Goal: Information Seeking & Learning: Learn about a topic

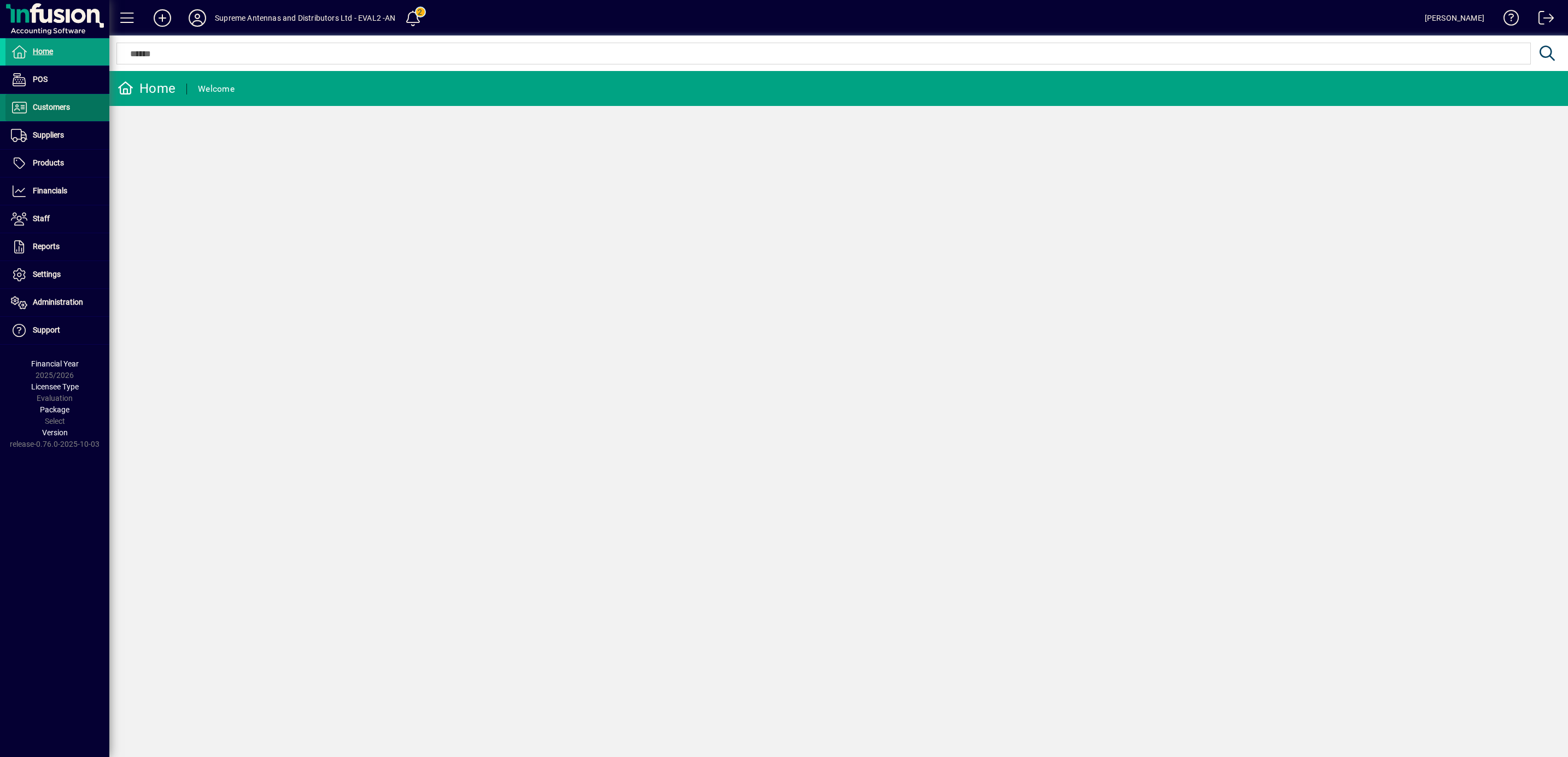
click at [37, 103] on span "Customers" at bounding box center [51, 107] width 37 height 9
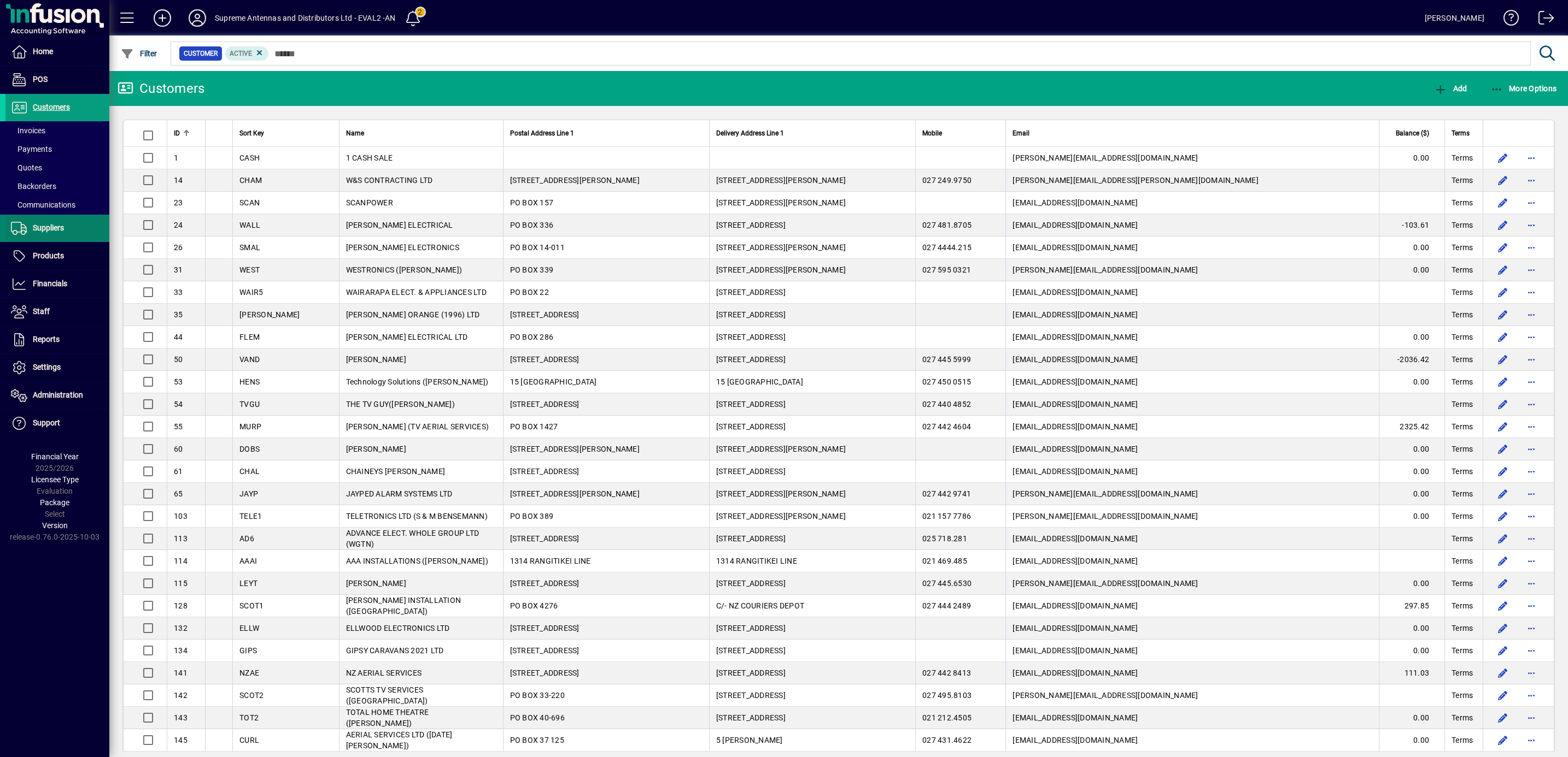
click at [46, 224] on span "Suppliers" at bounding box center [49, 228] width 31 height 9
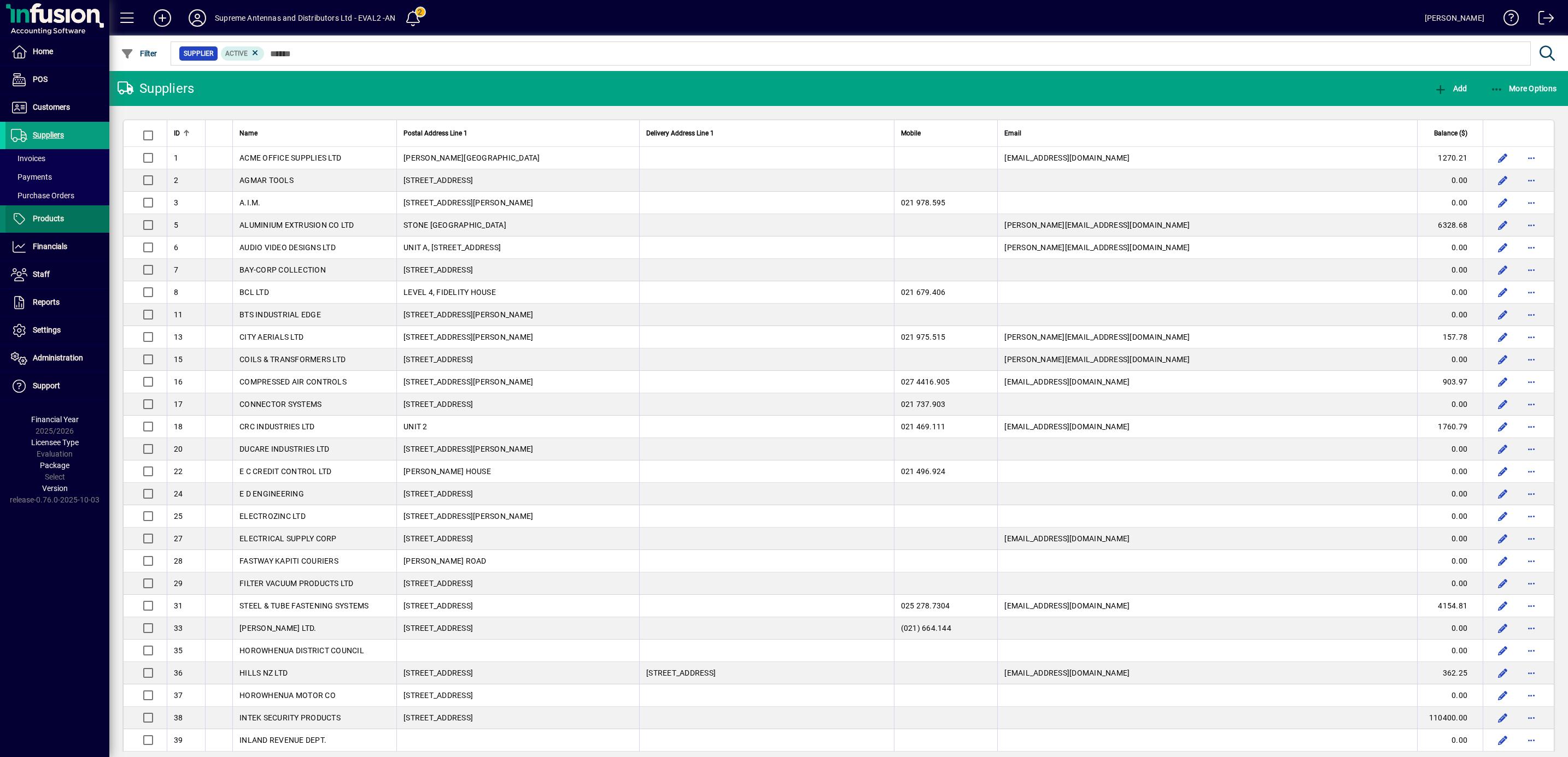
click at [45, 217] on span "Products" at bounding box center [49, 219] width 31 height 9
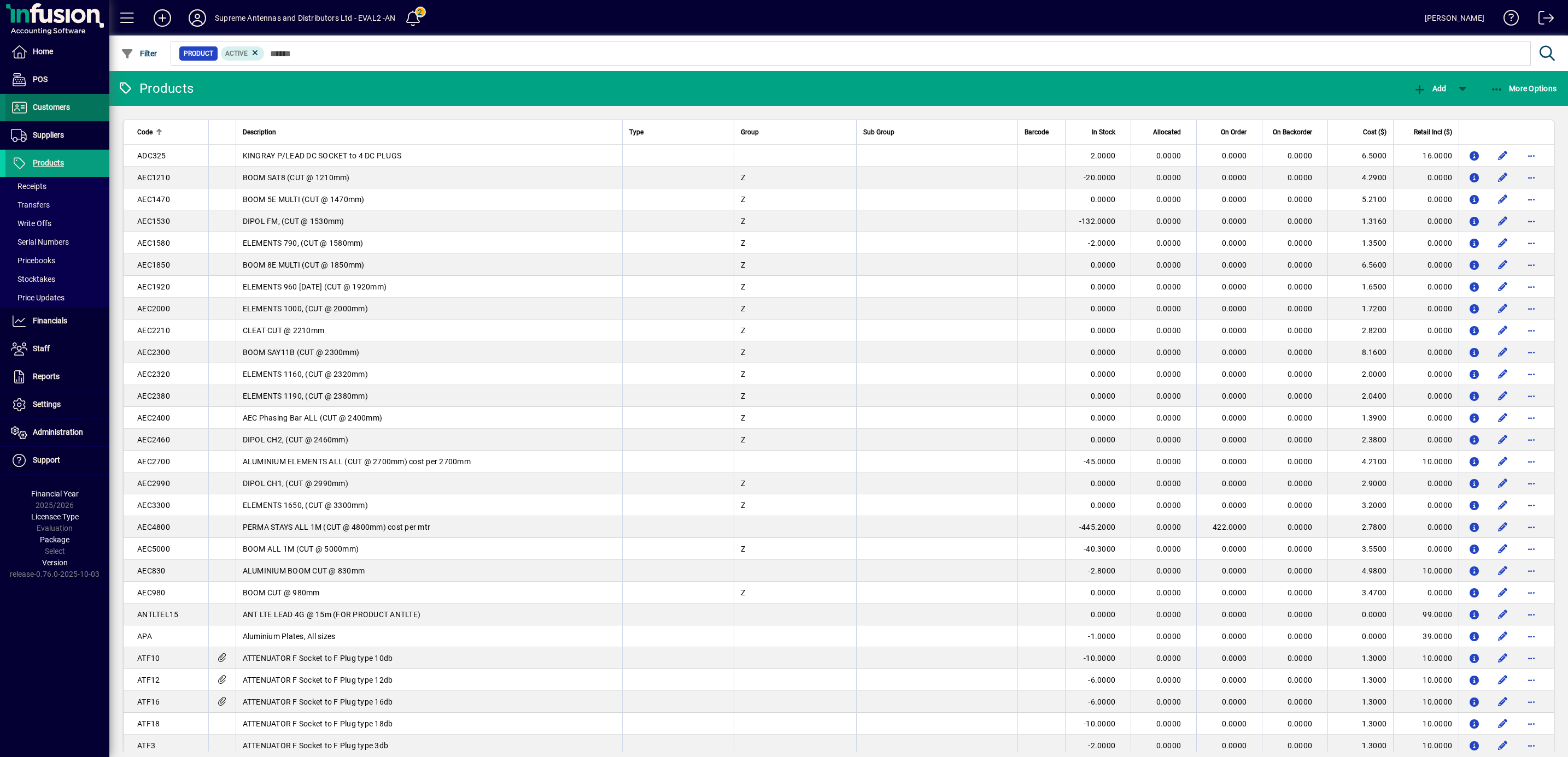
click at [47, 111] on span "Customers" at bounding box center [51, 107] width 37 height 9
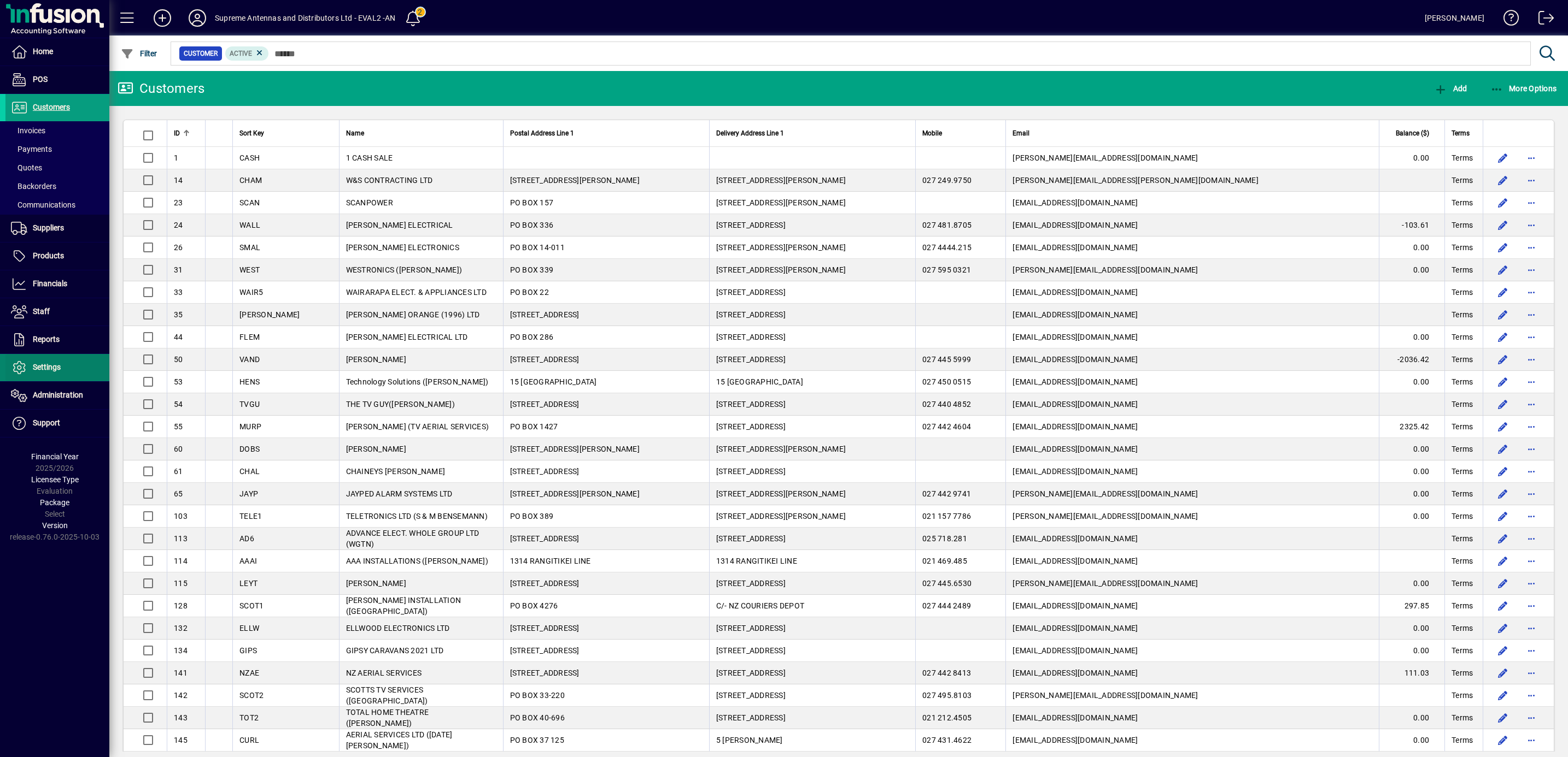
click at [45, 368] on span "Settings" at bounding box center [47, 367] width 28 height 9
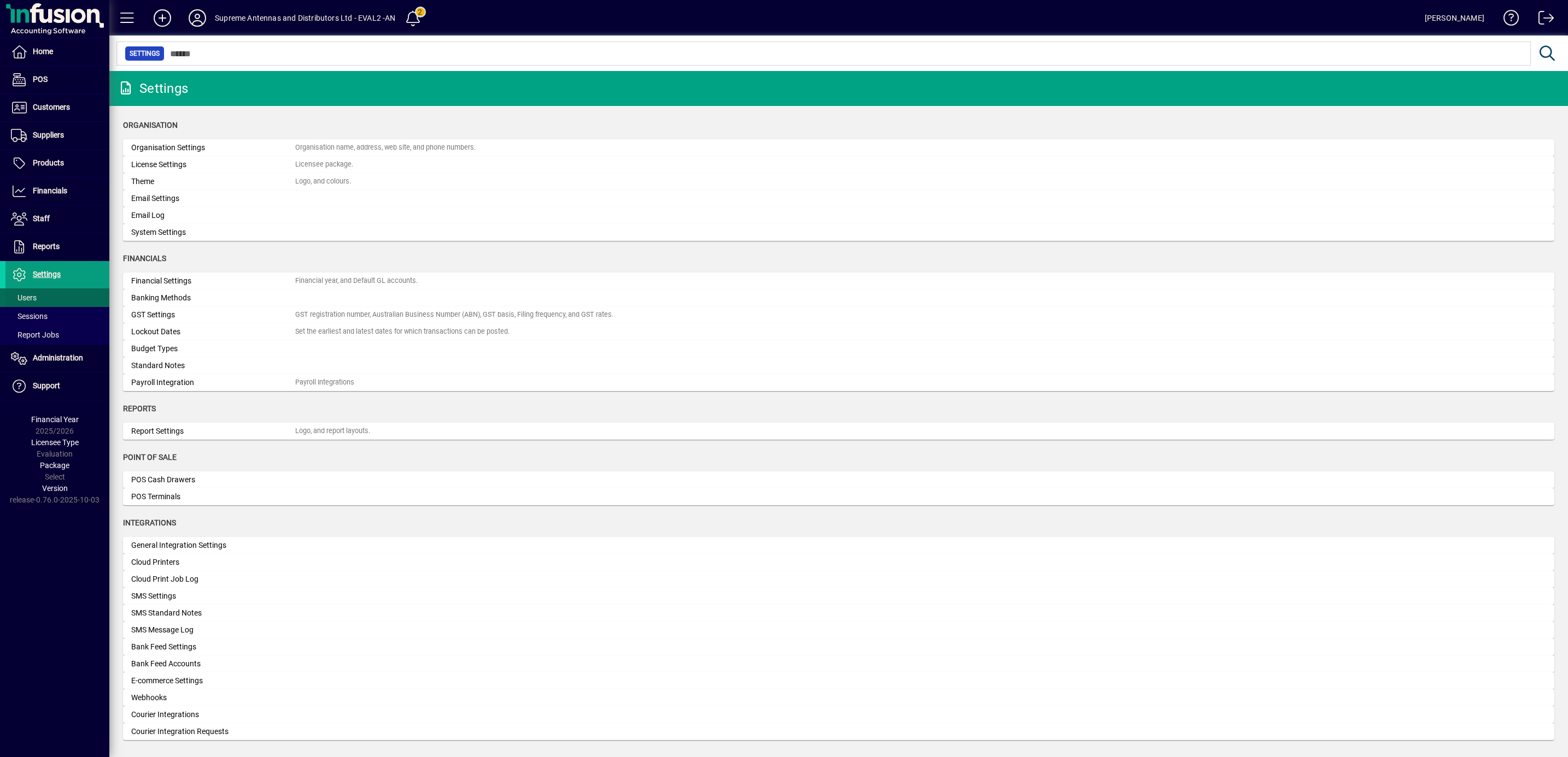
click at [27, 301] on span "Users" at bounding box center [24, 298] width 26 height 9
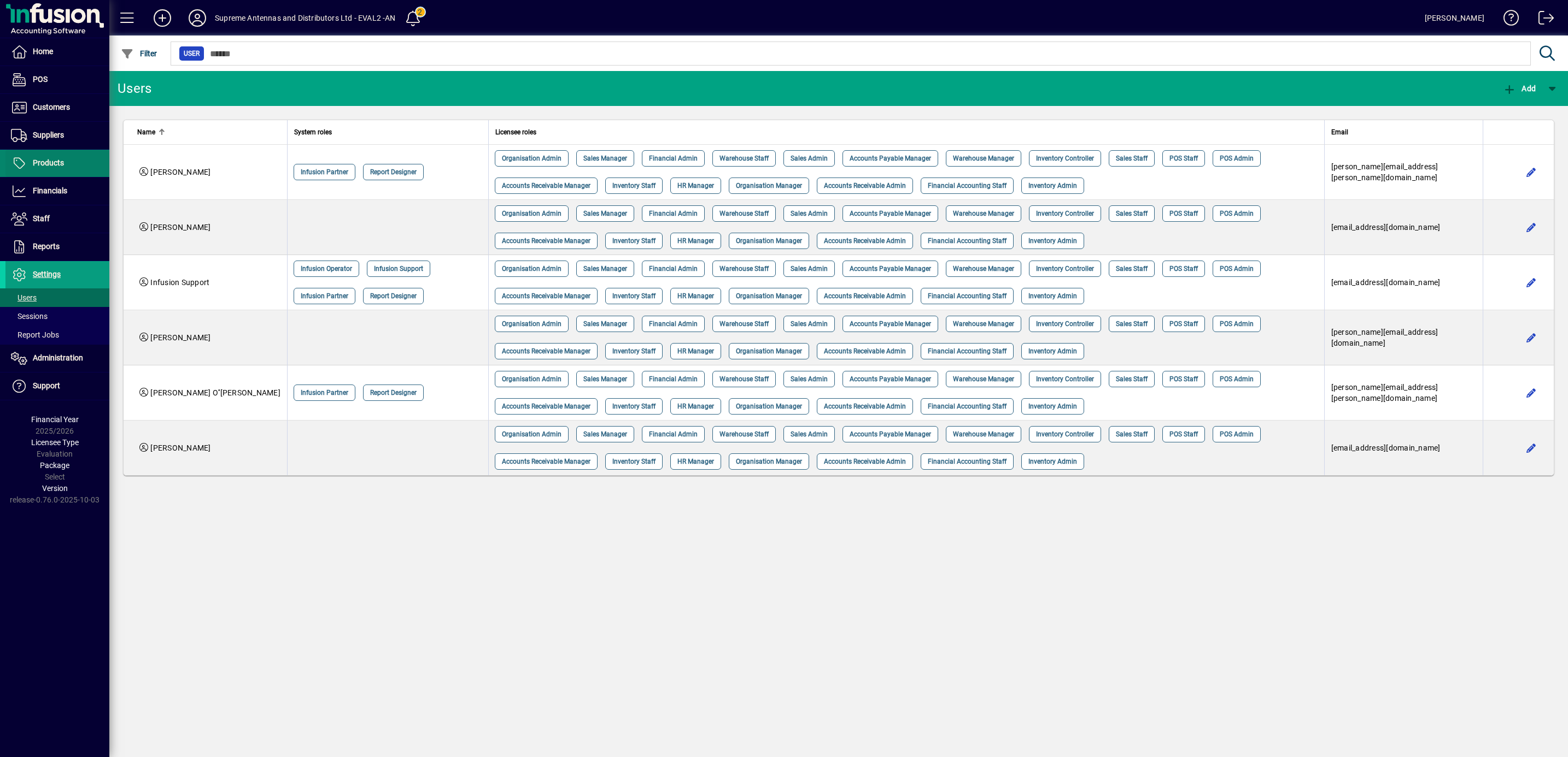
click at [51, 165] on span "Products" at bounding box center [49, 163] width 31 height 9
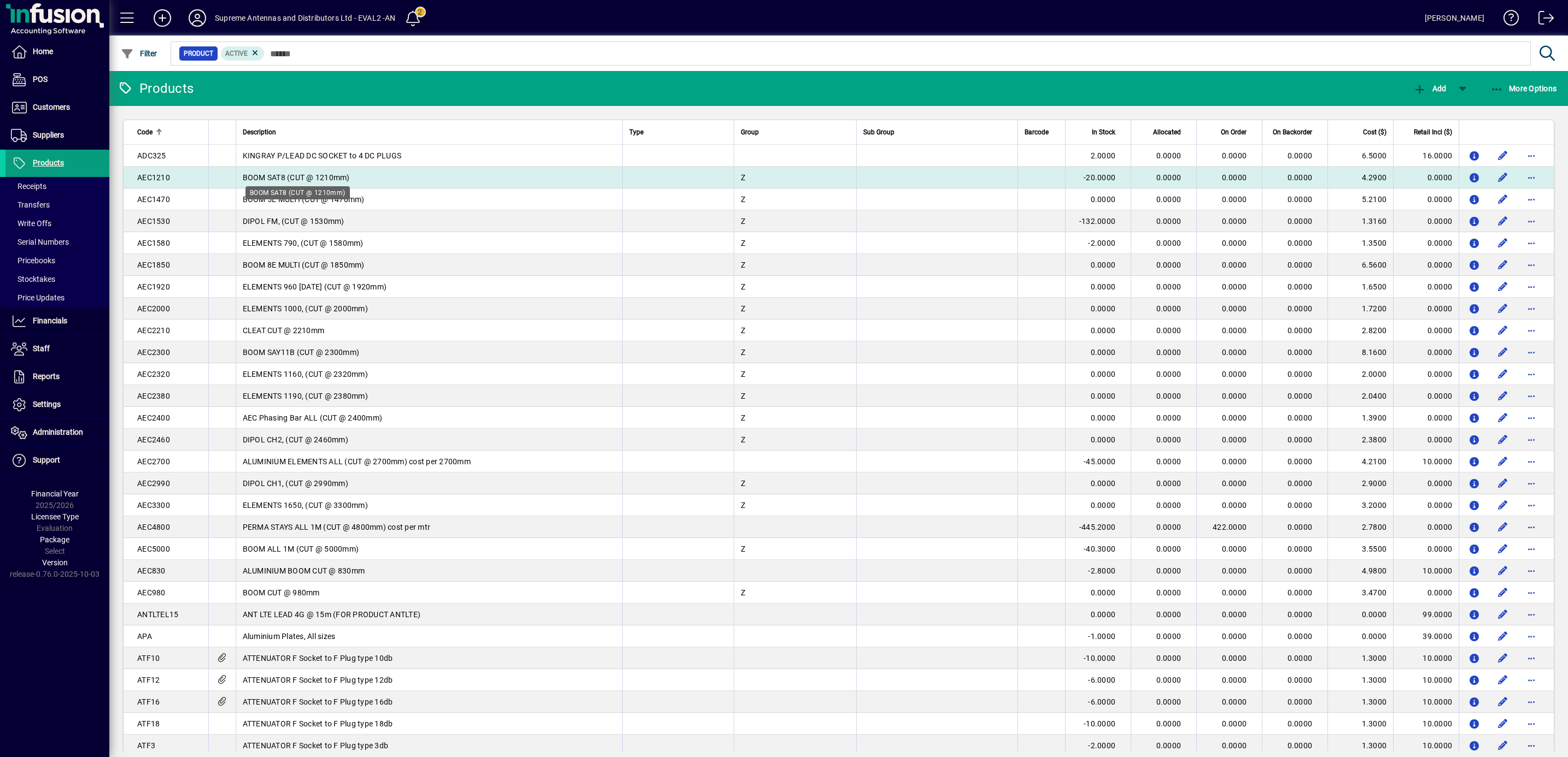
click at [290, 175] on span "BOOM SAT8 (CUT @ 1210mm)" at bounding box center [296, 178] width 107 height 9
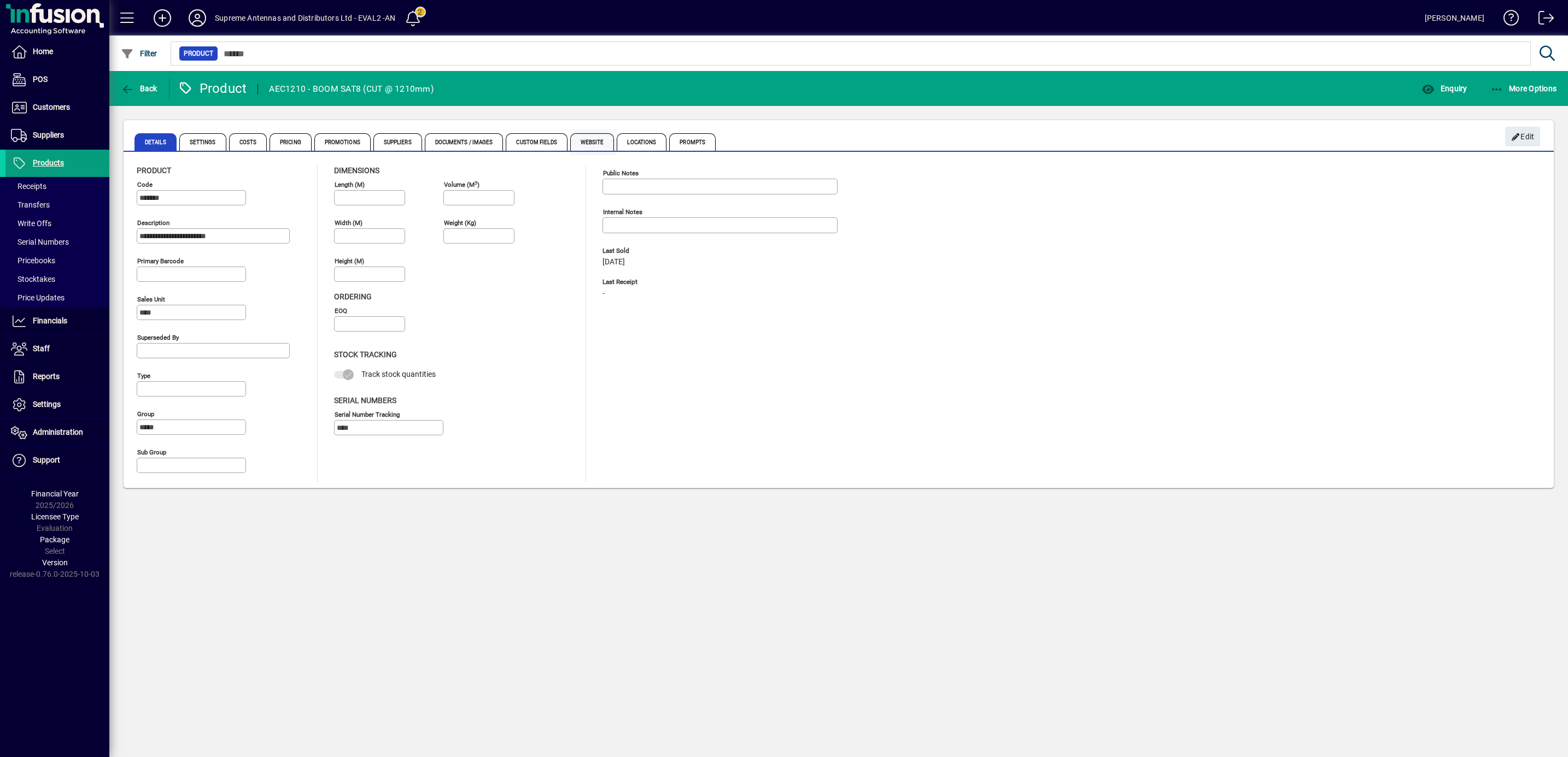
click at [594, 142] on span "Website" at bounding box center [592, 142] width 44 height 17
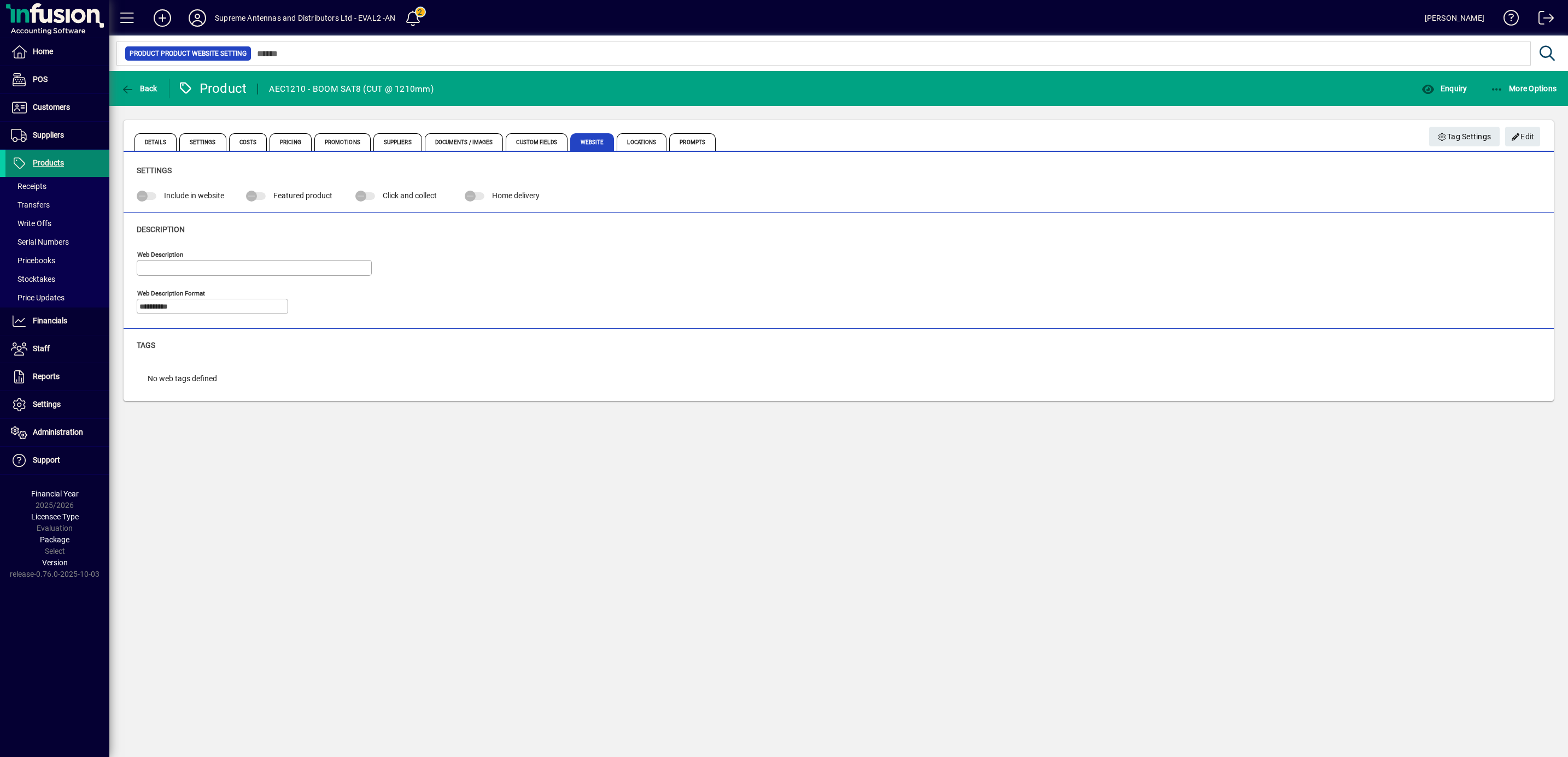
click at [46, 164] on span "Products" at bounding box center [49, 163] width 31 height 9
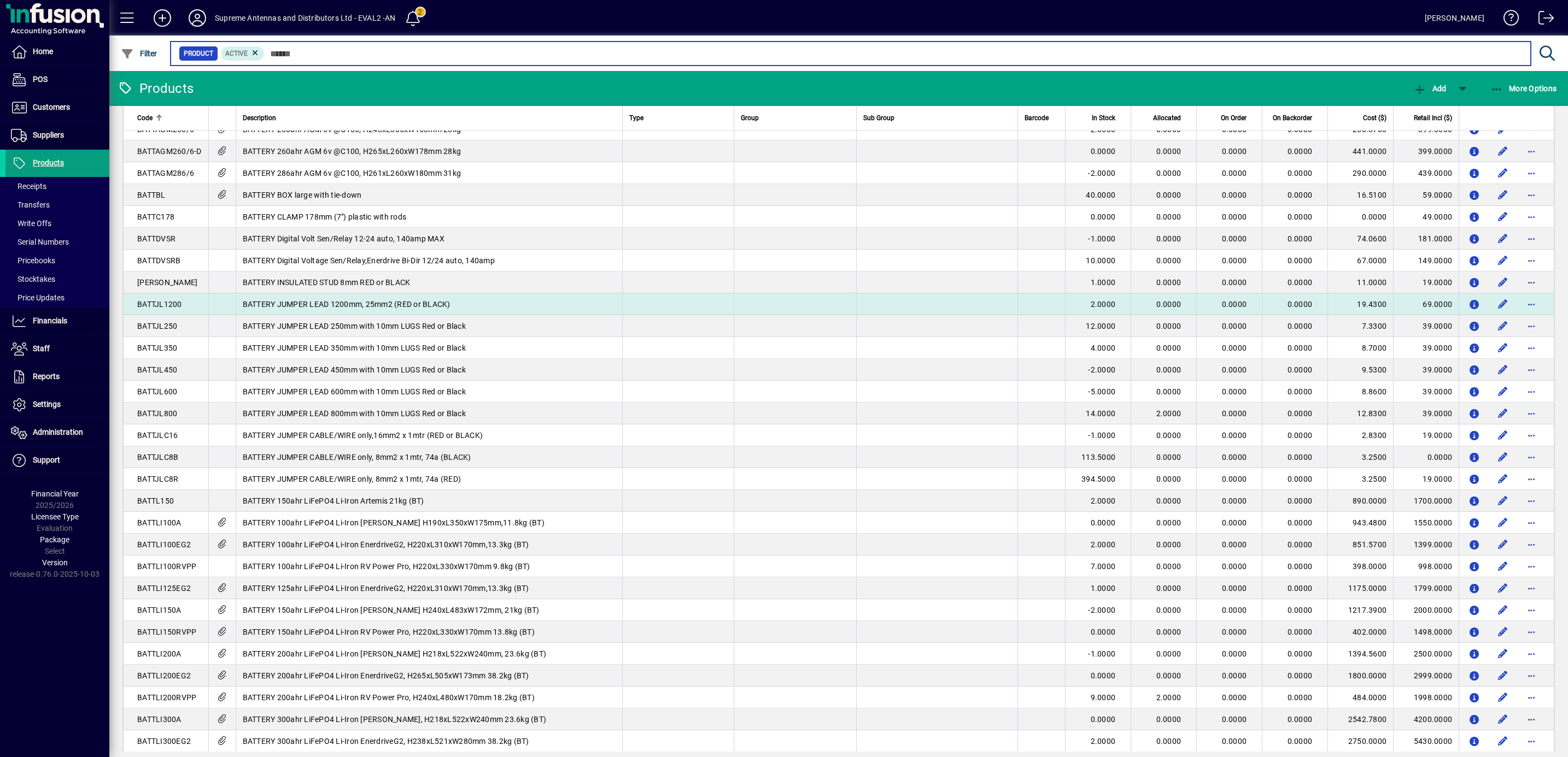
scroll to position [901, 0]
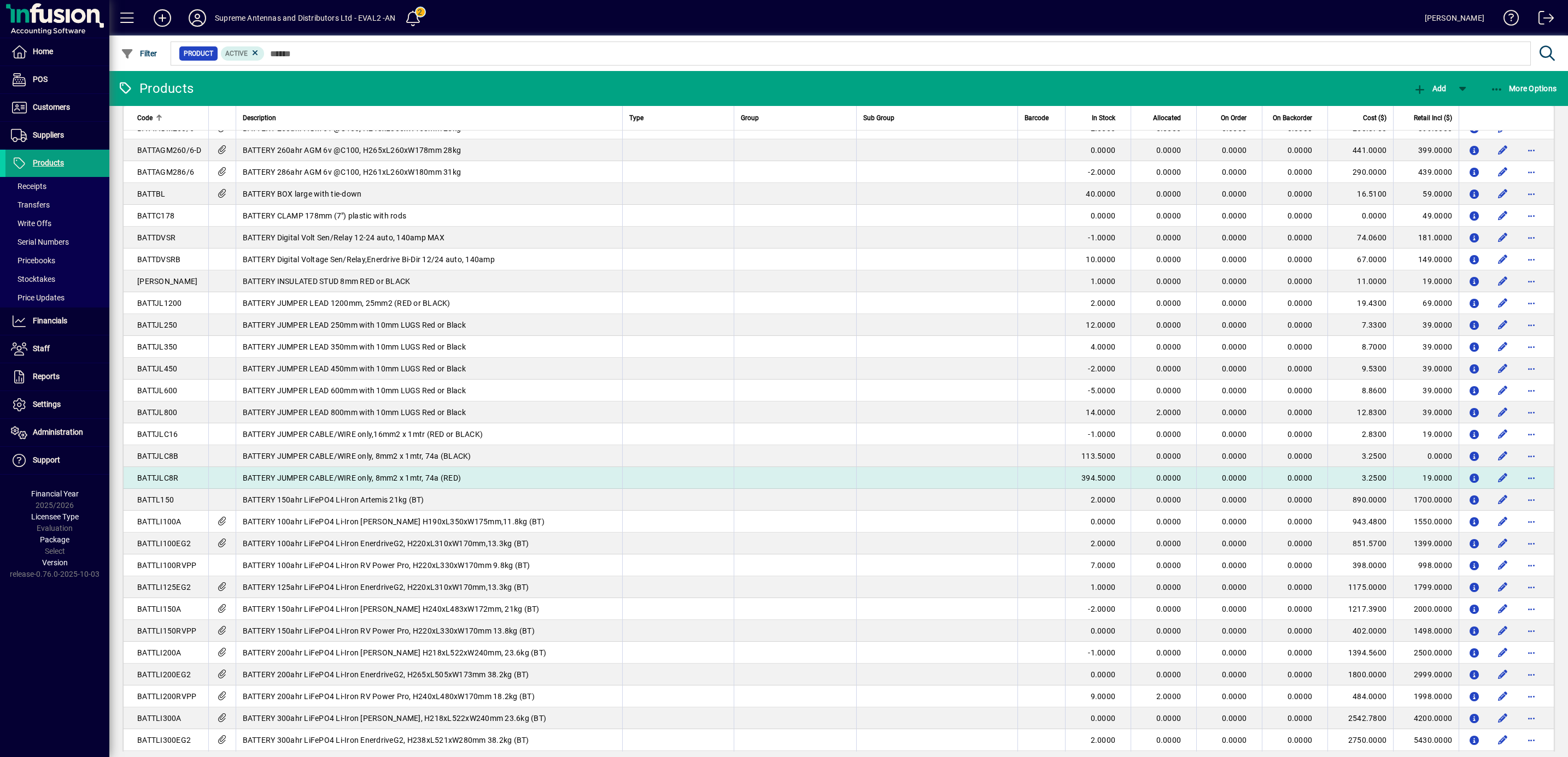
click at [1094, 478] on span "394.5000" at bounding box center [1098, 478] width 34 height 9
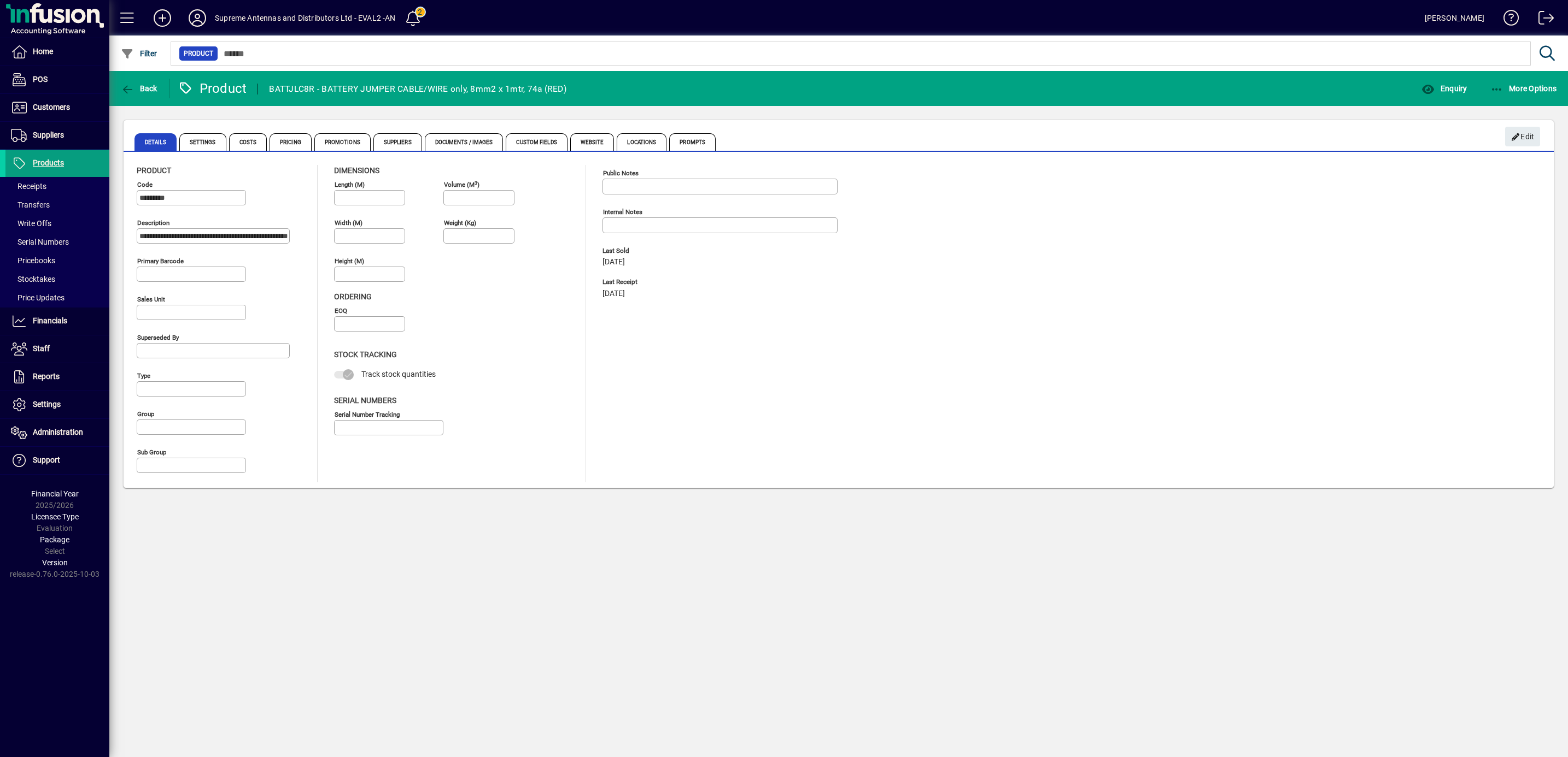
type input "****"
click at [587, 138] on span "Website" at bounding box center [592, 142] width 44 height 17
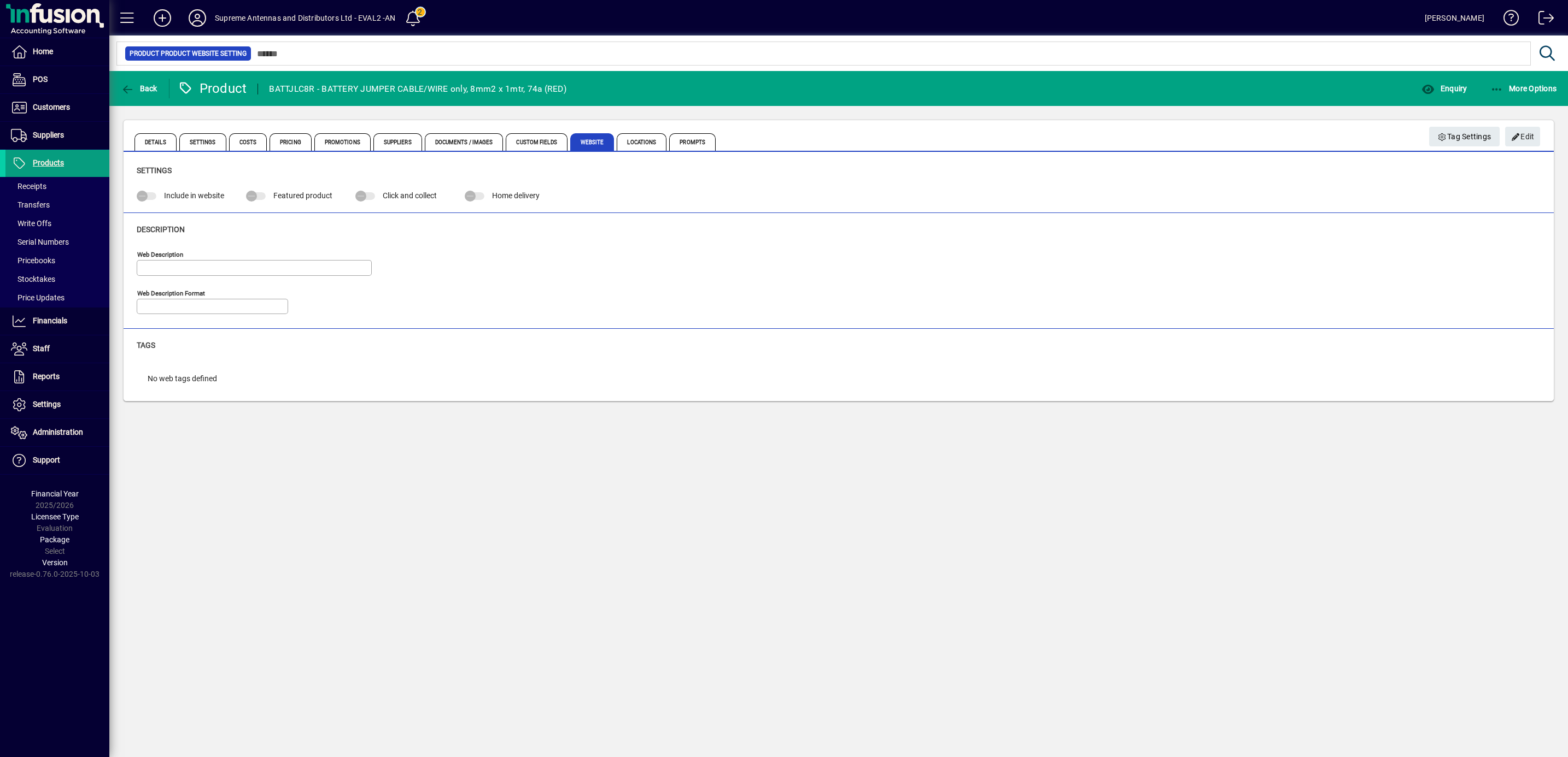
type input "**********"
click at [452, 143] on span "Documents / Images" at bounding box center [464, 142] width 79 height 17
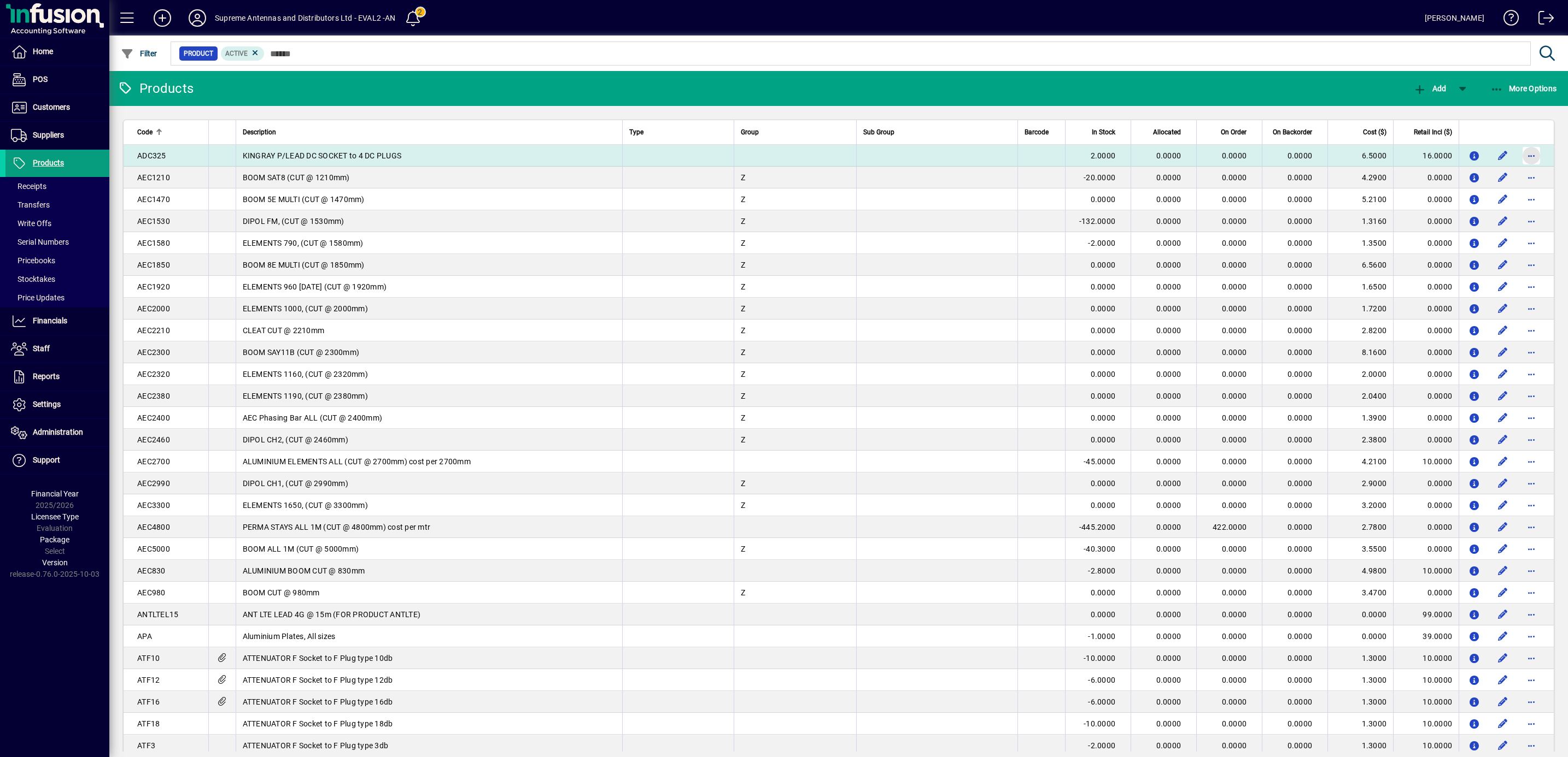
click at [1518, 156] on span "button" at bounding box center [1531, 156] width 27 height 27
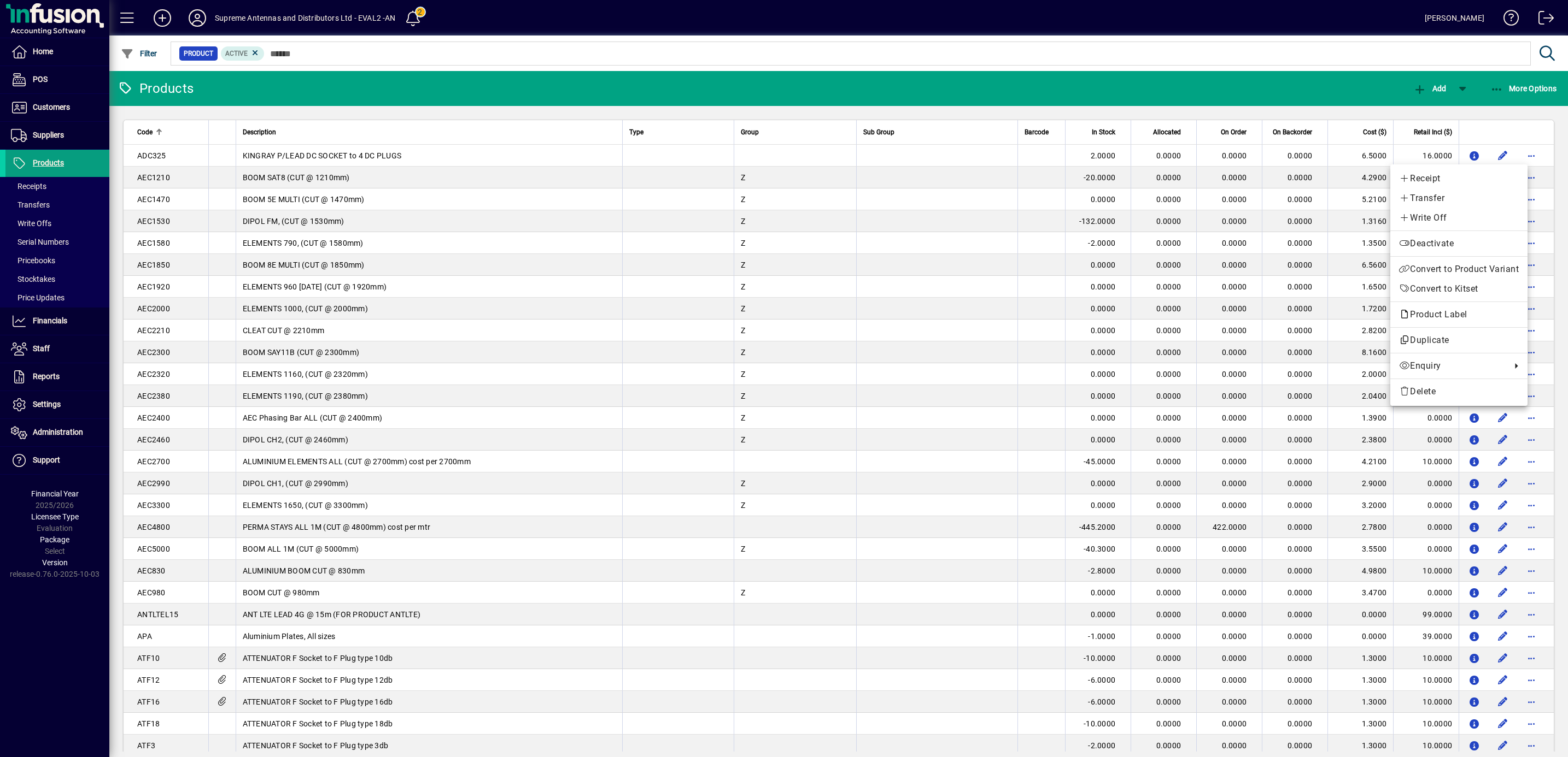
click at [1494, 89] on div at bounding box center [784, 378] width 1568 height 757
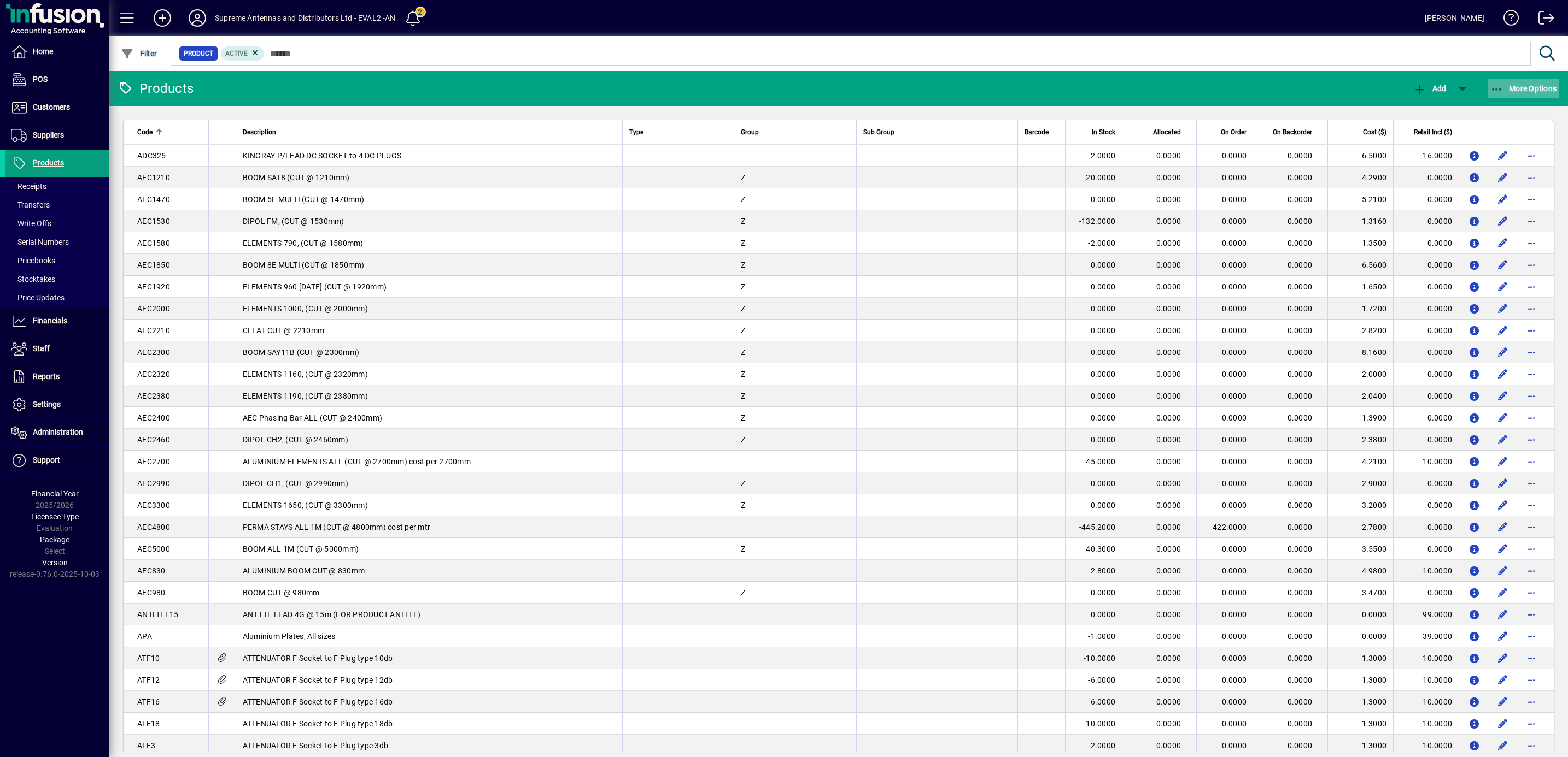
click at [1494, 89] on icon "button" at bounding box center [1497, 89] width 14 height 11
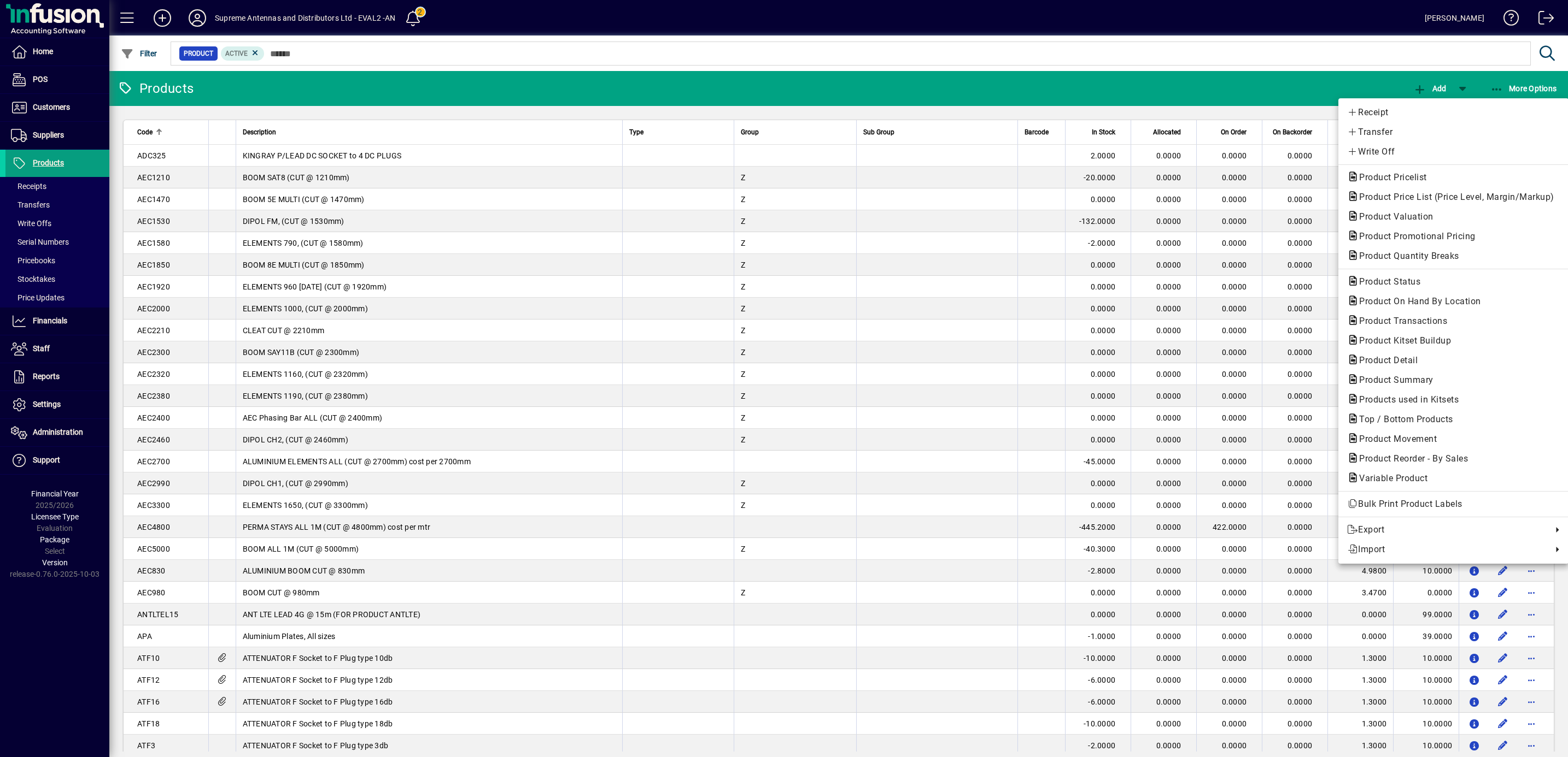
click at [309, 49] on div at bounding box center [784, 378] width 1568 height 757
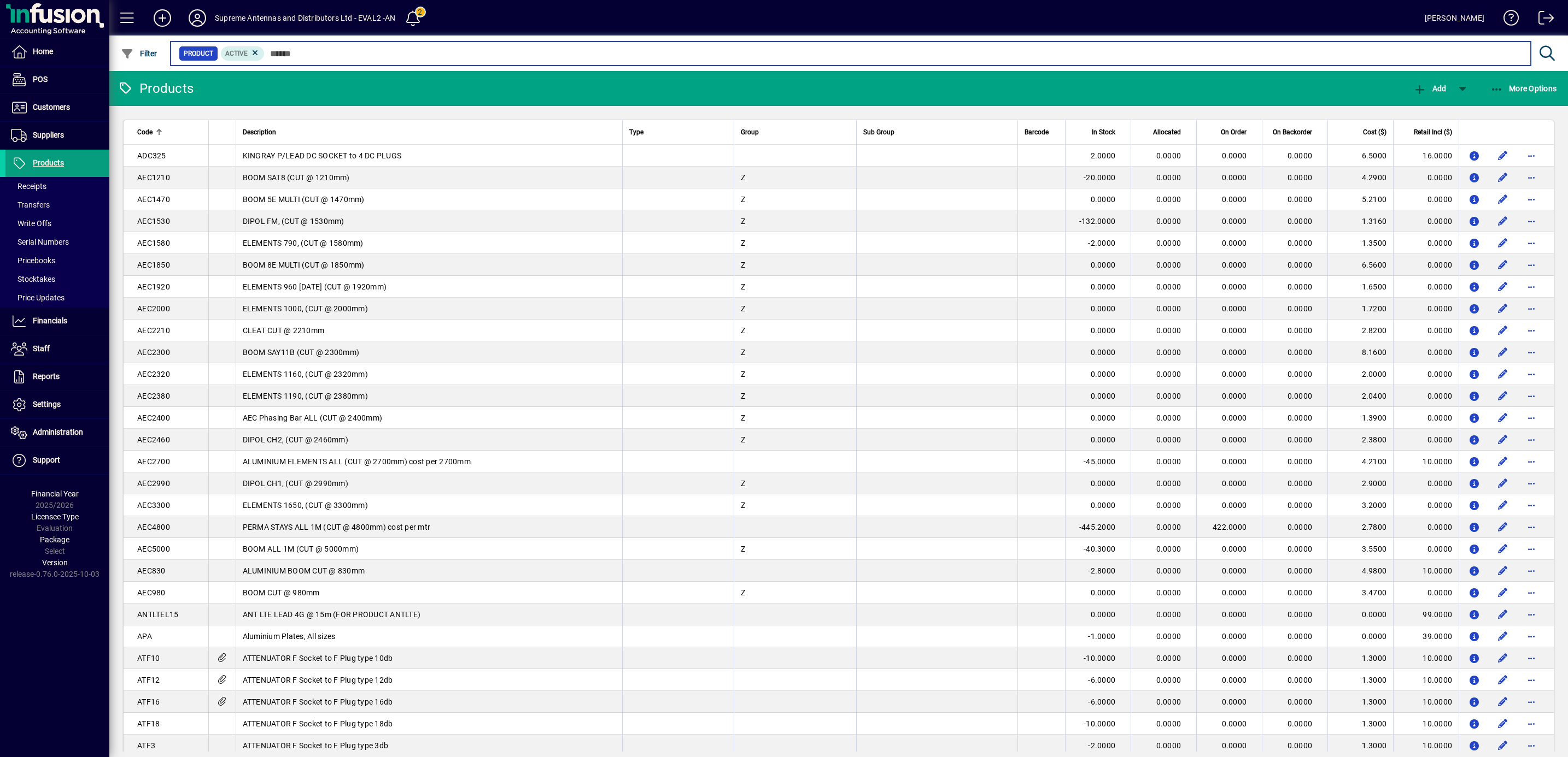
click at [309, 49] on input "text" at bounding box center [893, 54] width 1258 height 16
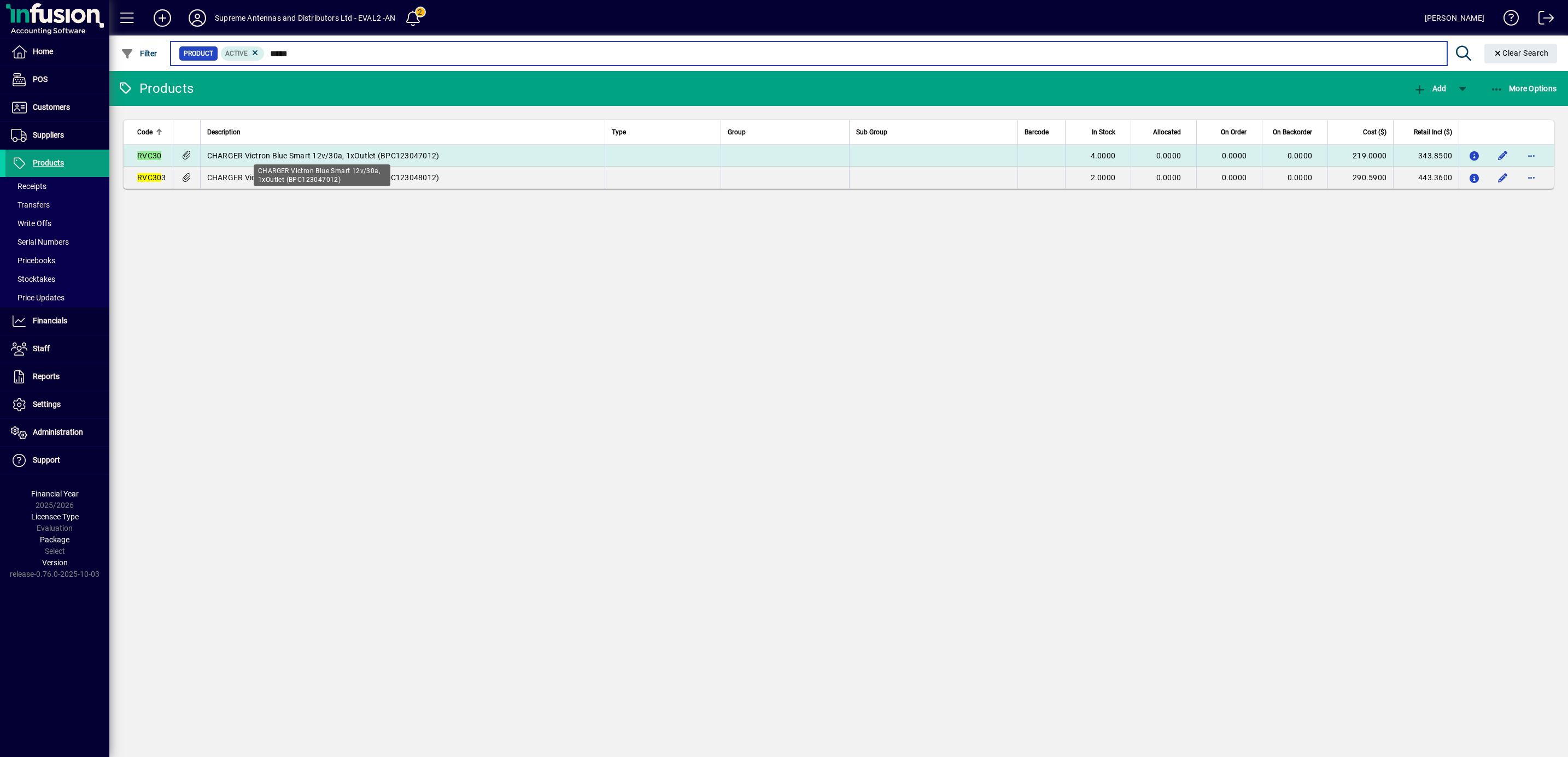
type input "*****"
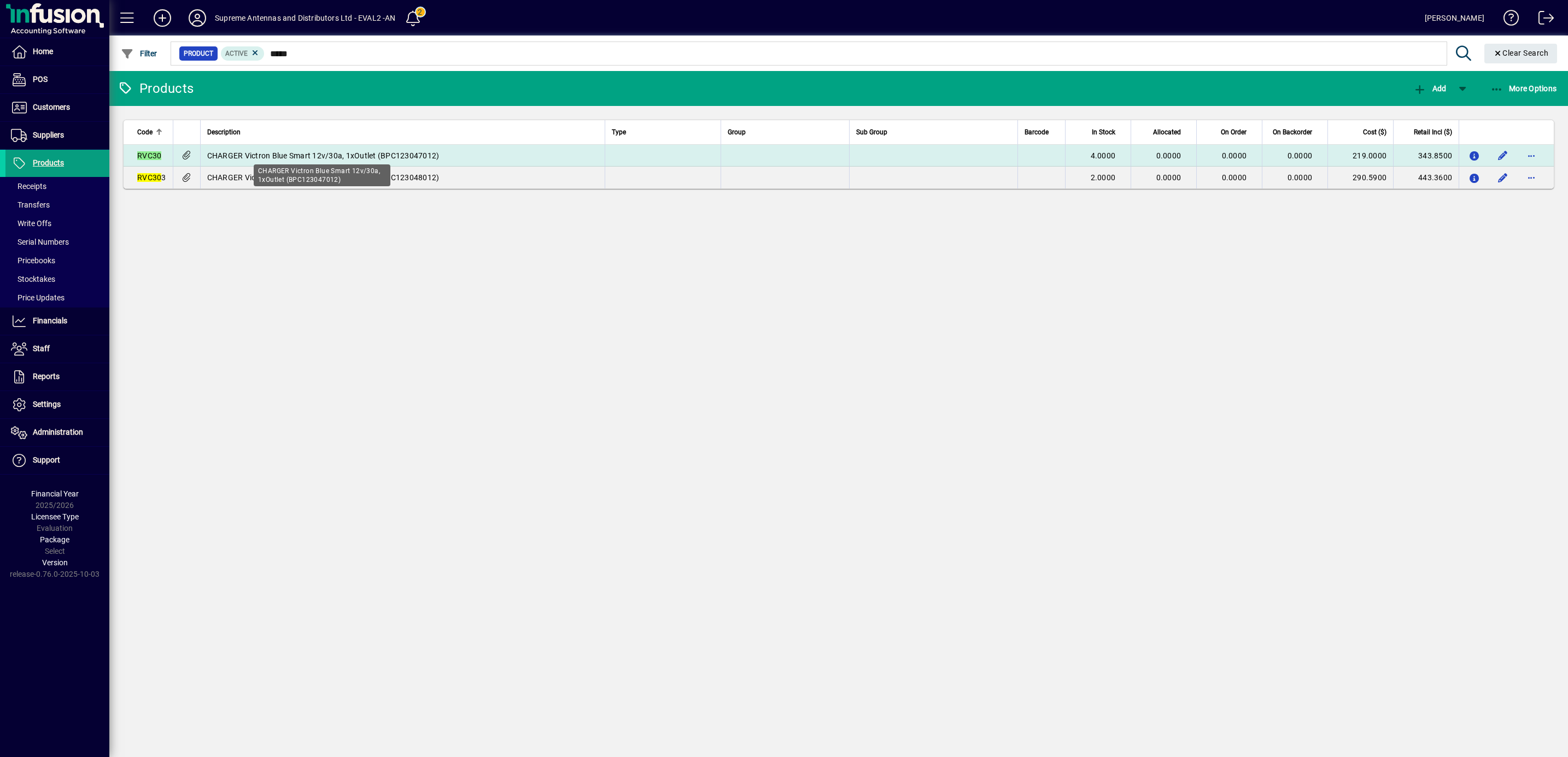
click at [419, 156] on span "CHARGER Victron Blue Smart 12v/30a, 1xOutlet (BPC123047012)" at bounding box center [323, 156] width 232 height 9
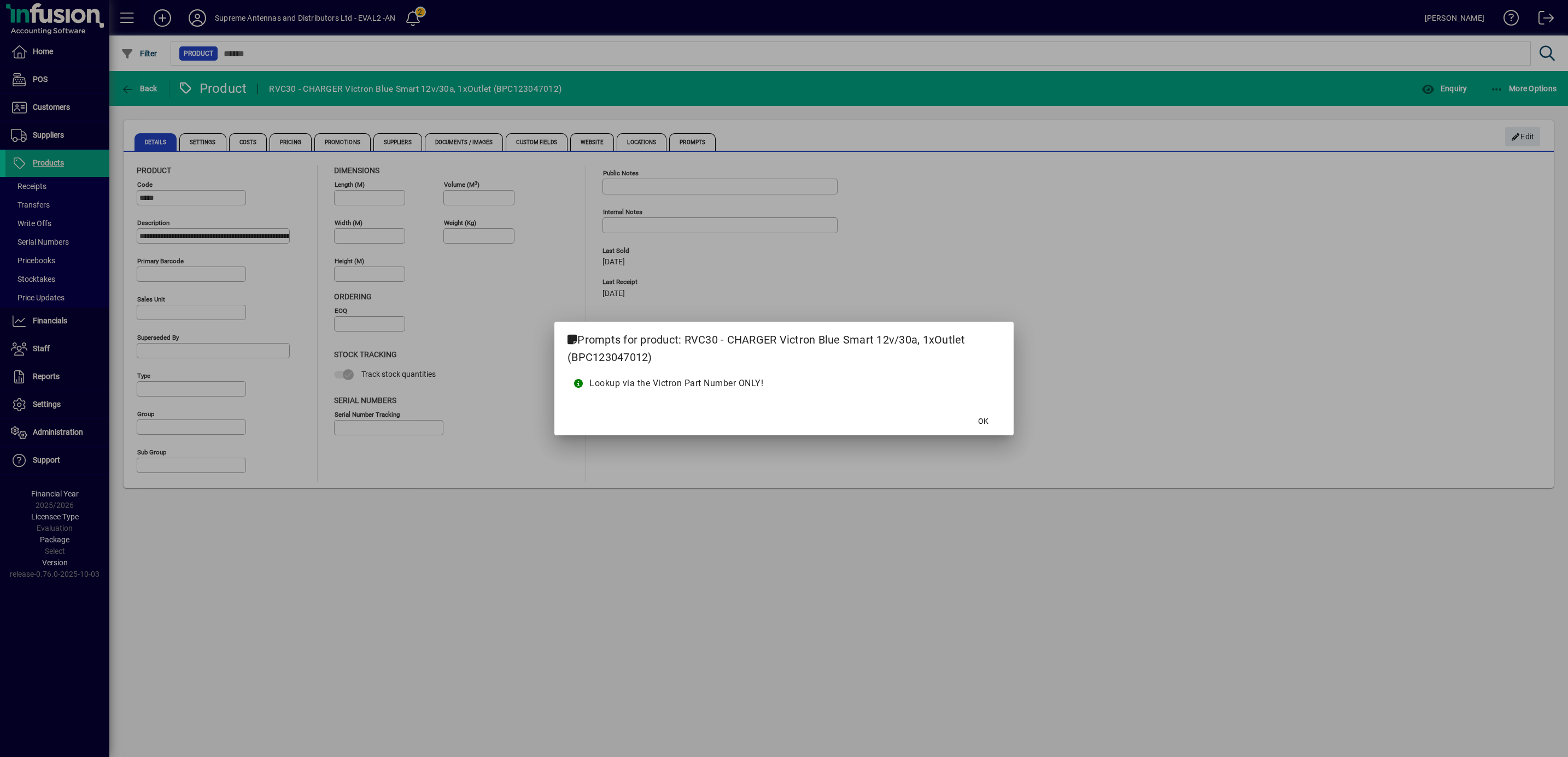
type input "****"
click at [987, 425] on span "OK" at bounding box center [983, 421] width 10 height 12
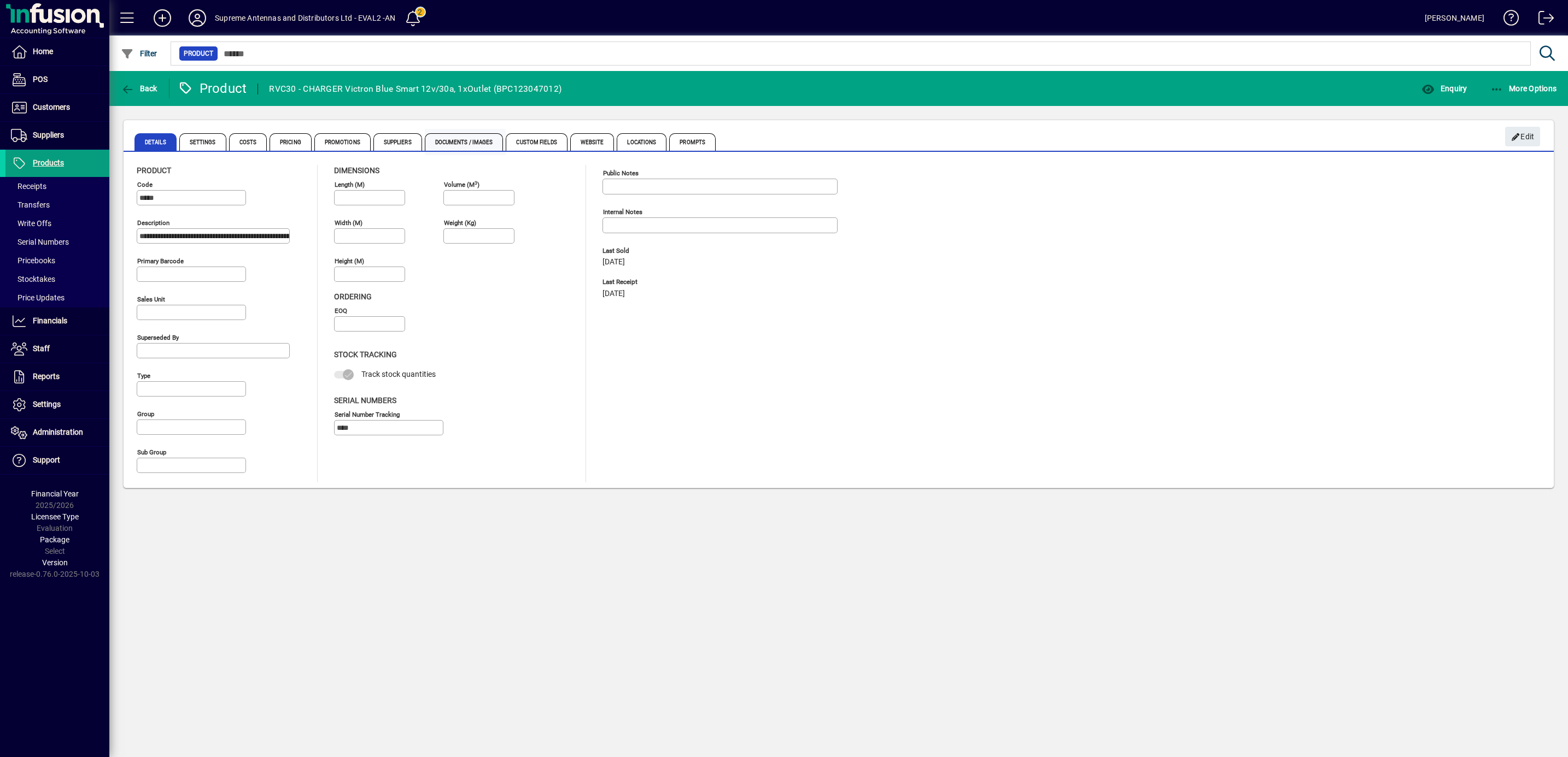
click at [466, 136] on span "Documents / Images" at bounding box center [464, 142] width 79 height 17
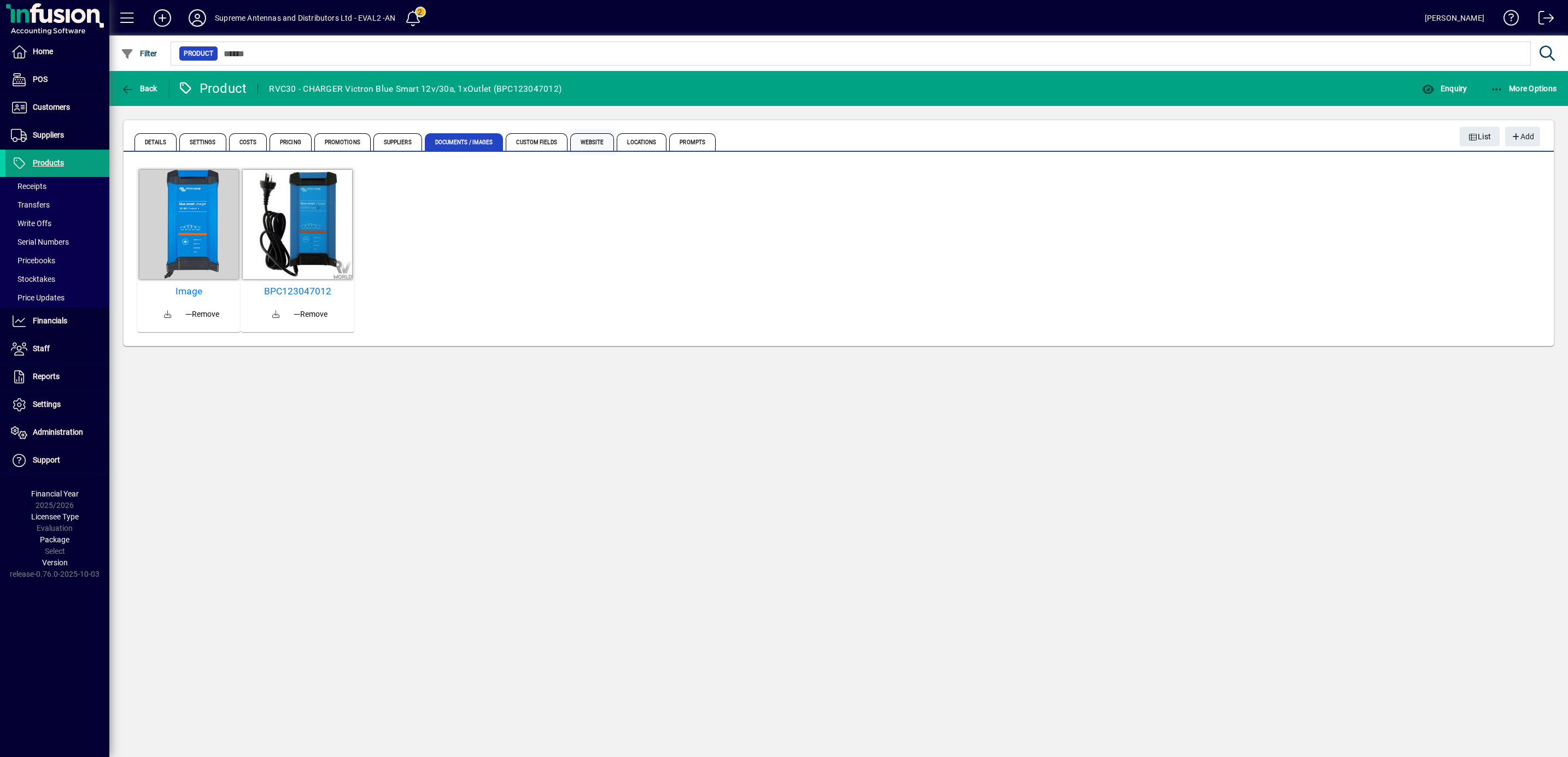
click at [591, 143] on span "Website" at bounding box center [592, 142] width 44 height 17
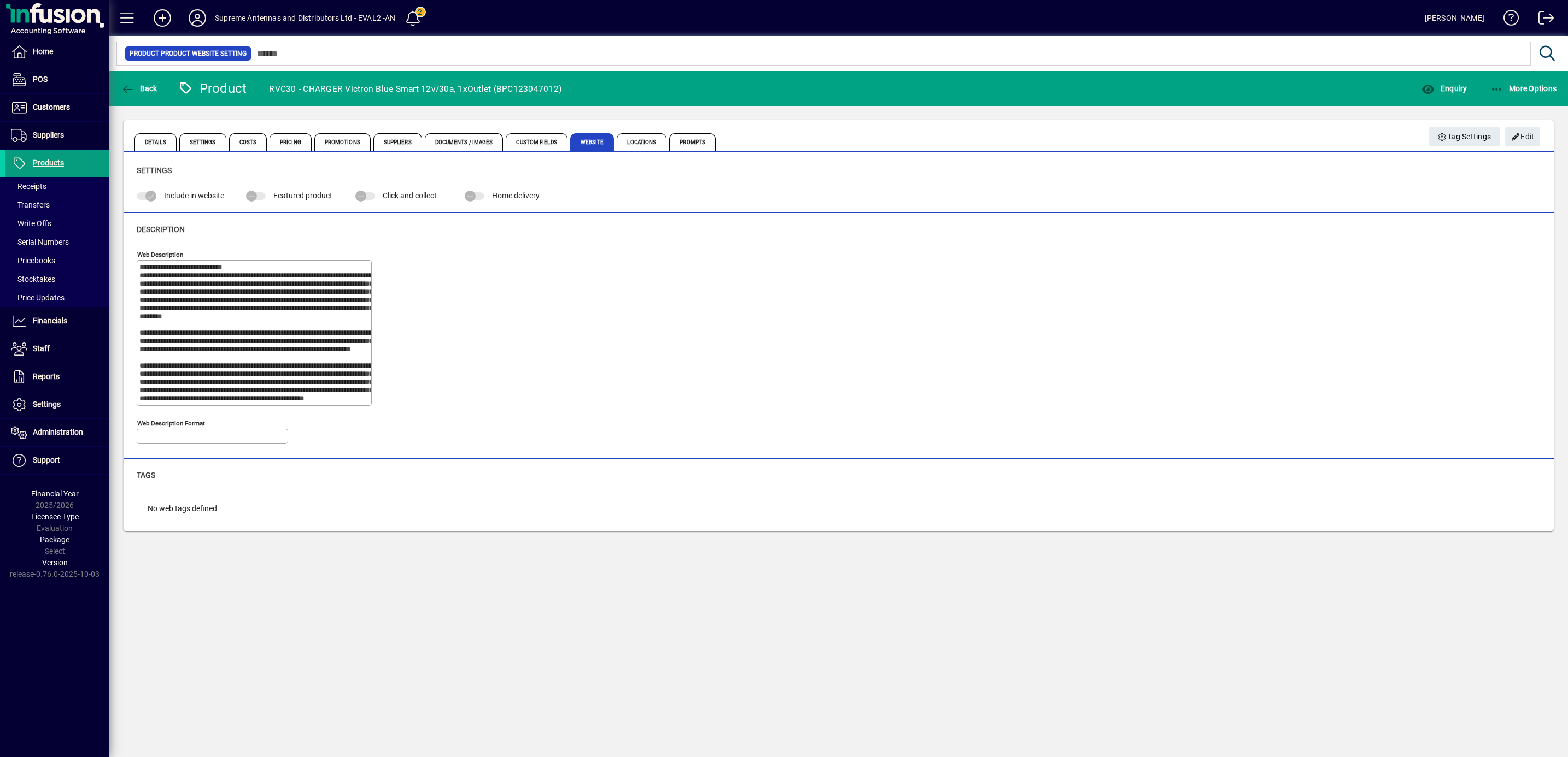
type input "**********"
click at [474, 138] on span "Documents / Images" at bounding box center [464, 142] width 79 height 17
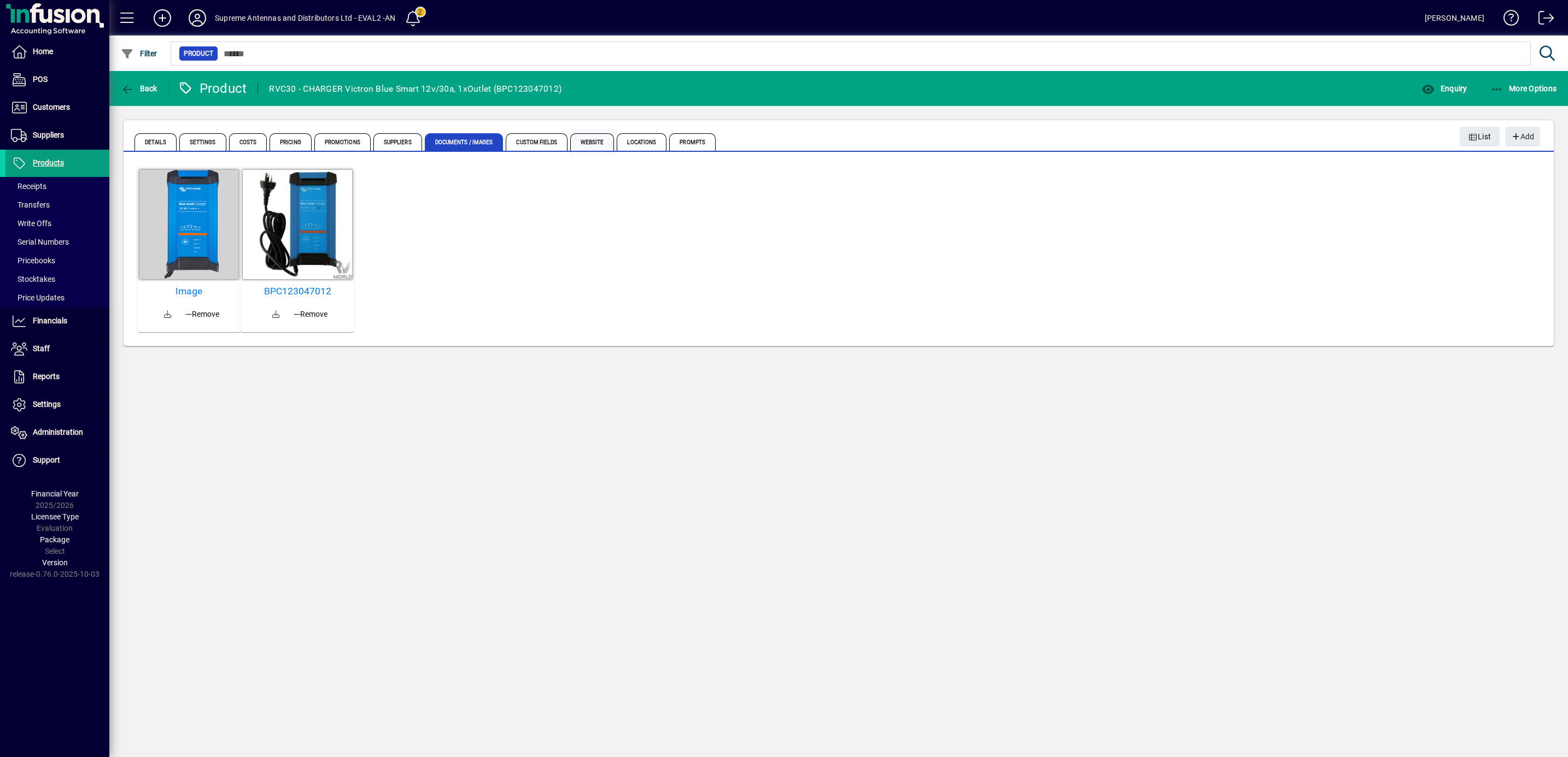
click at [594, 143] on span "Website" at bounding box center [592, 142] width 44 height 17
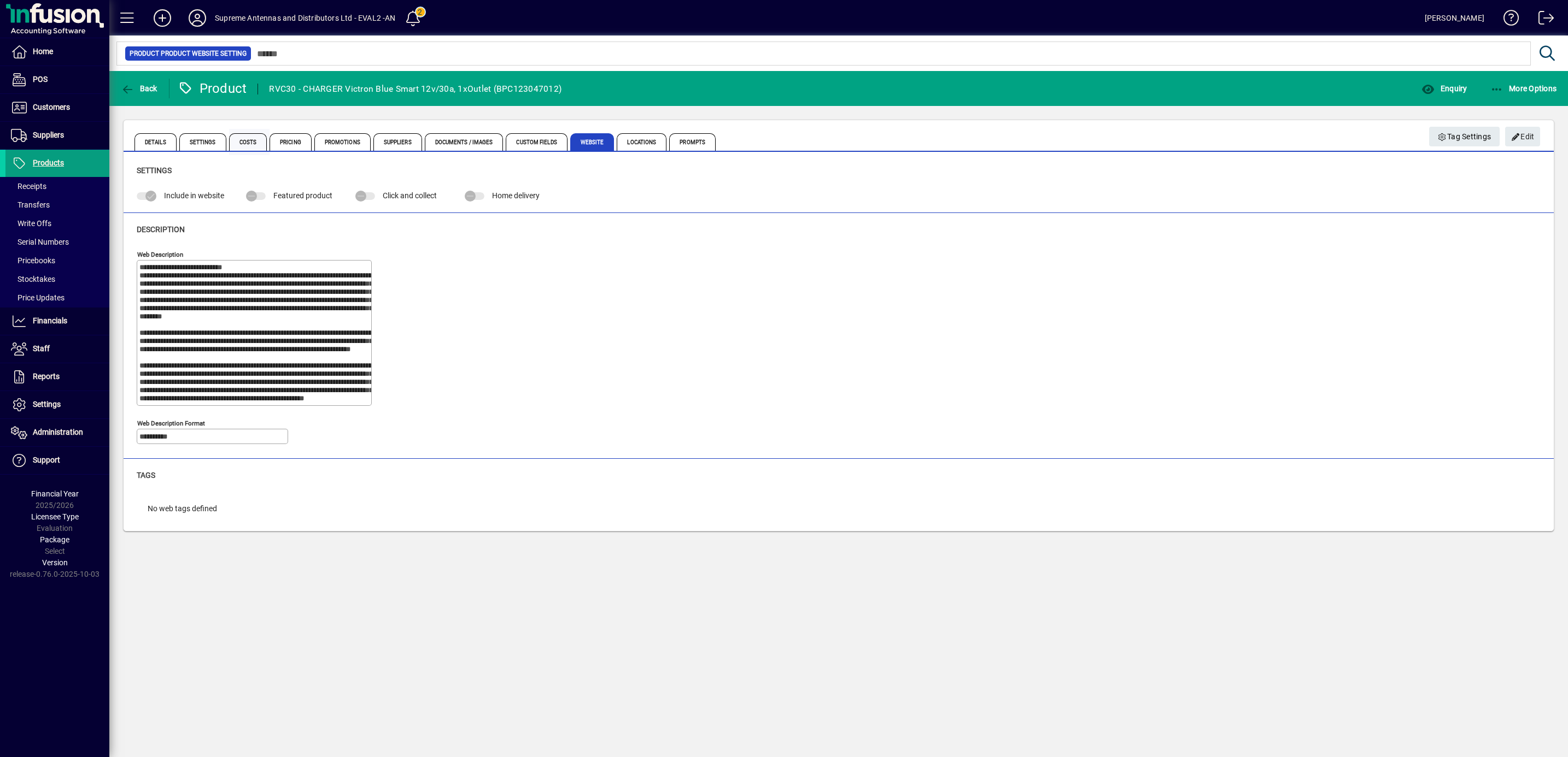
click at [243, 143] on span "Costs" at bounding box center [248, 142] width 38 height 17
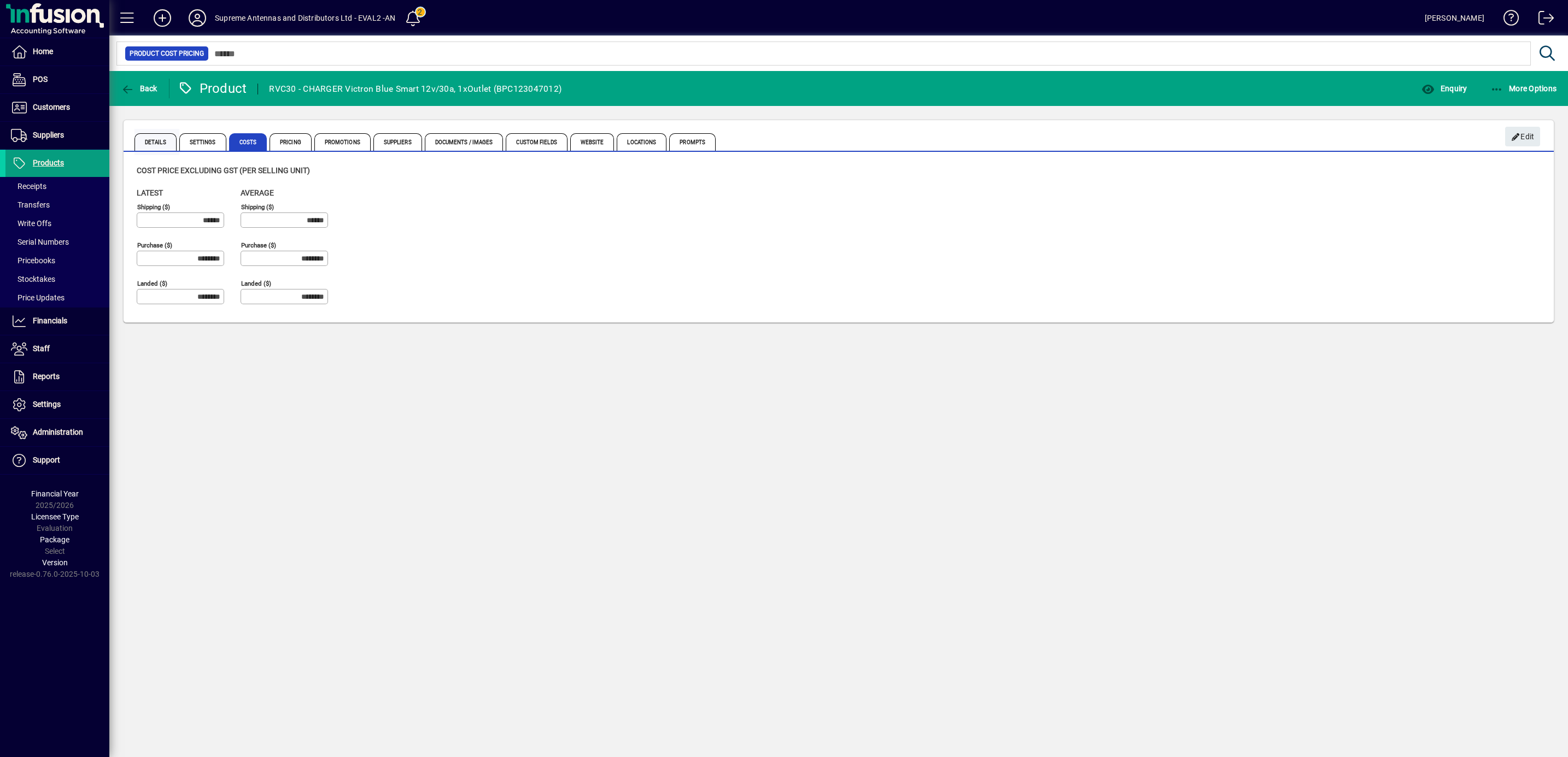
click at [158, 142] on span "Details" at bounding box center [155, 142] width 42 height 17
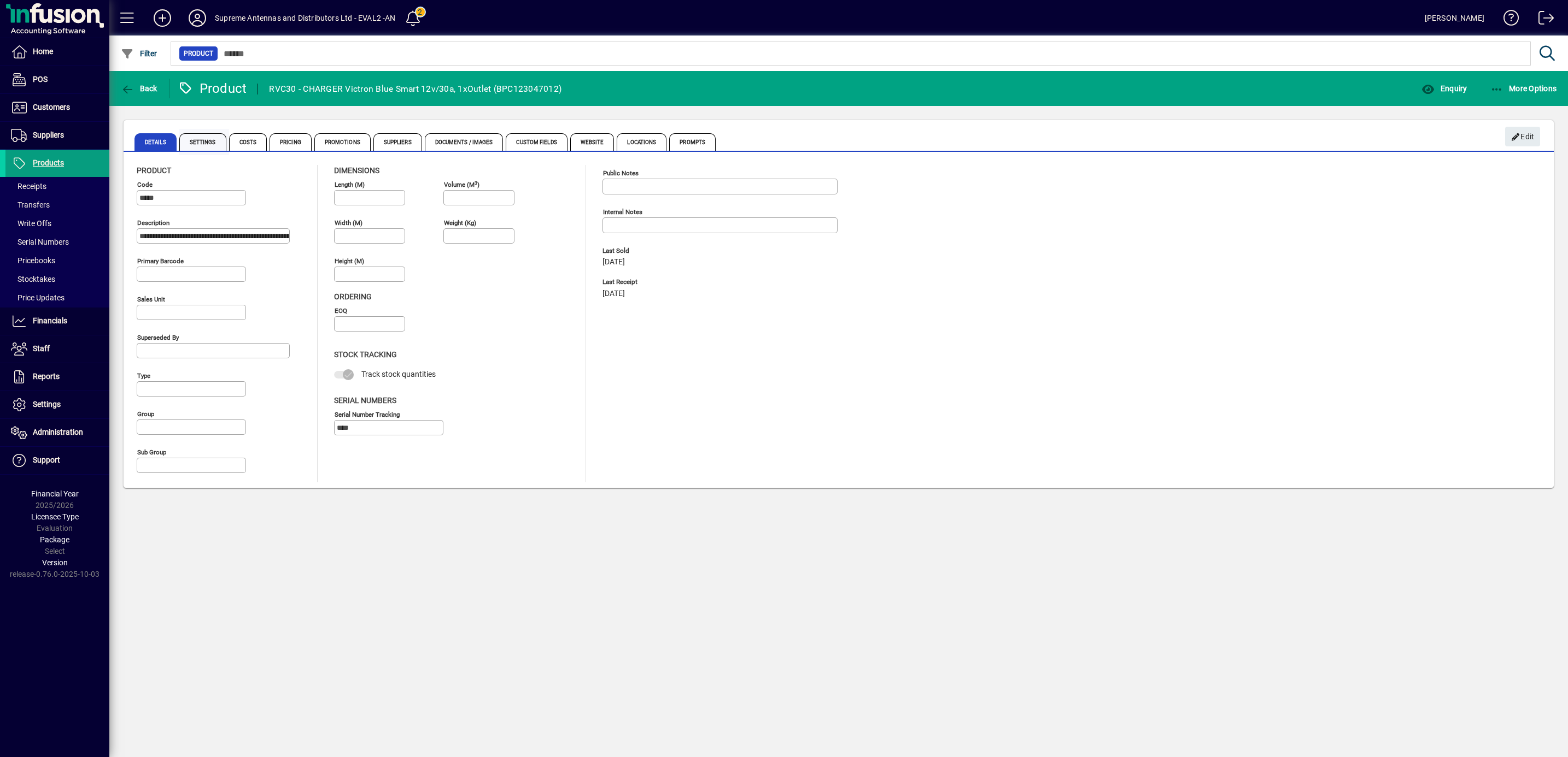
click at [197, 143] on span "Settings" at bounding box center [202, 142] width 47 height 17
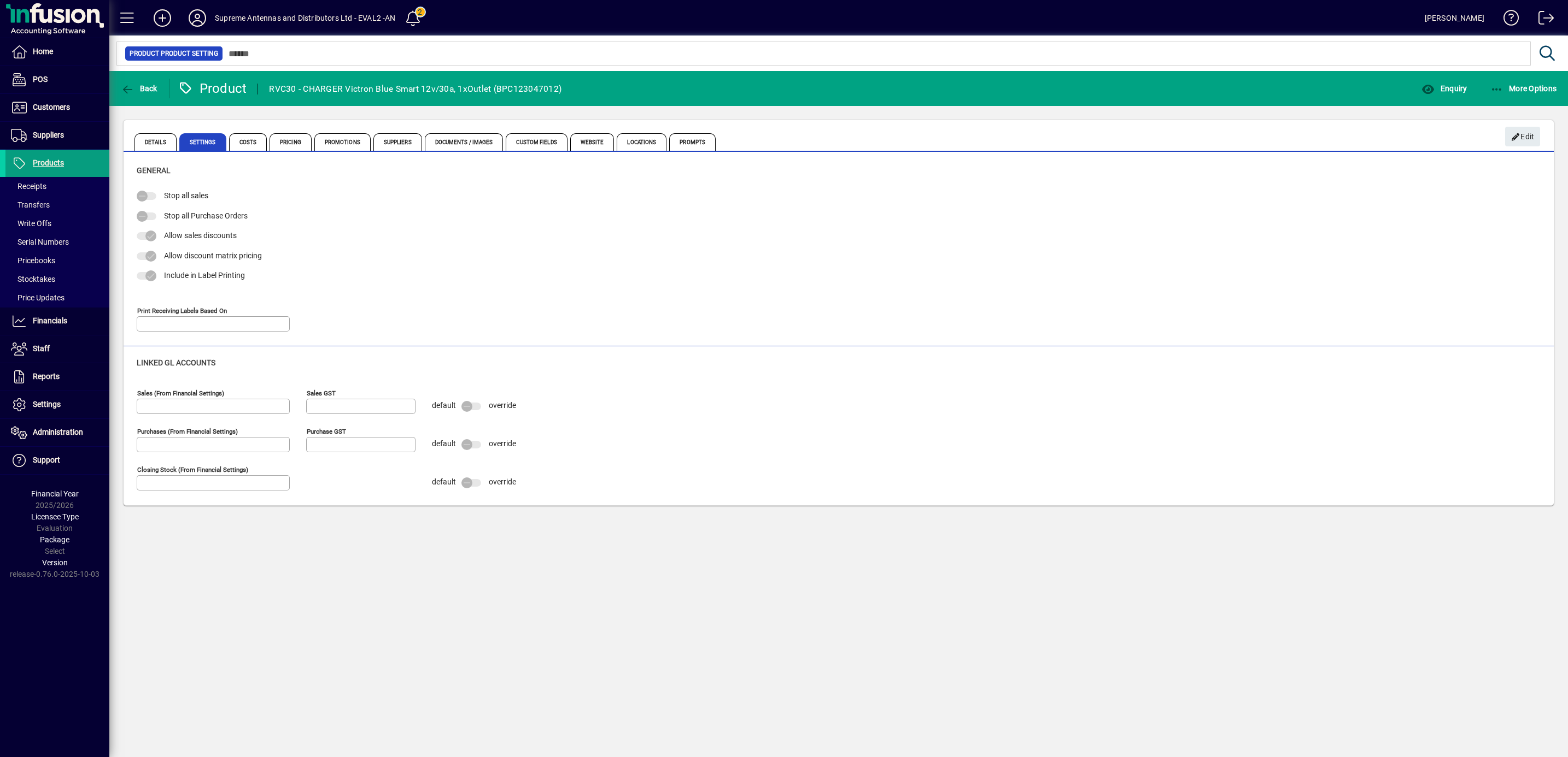
type input "**********"
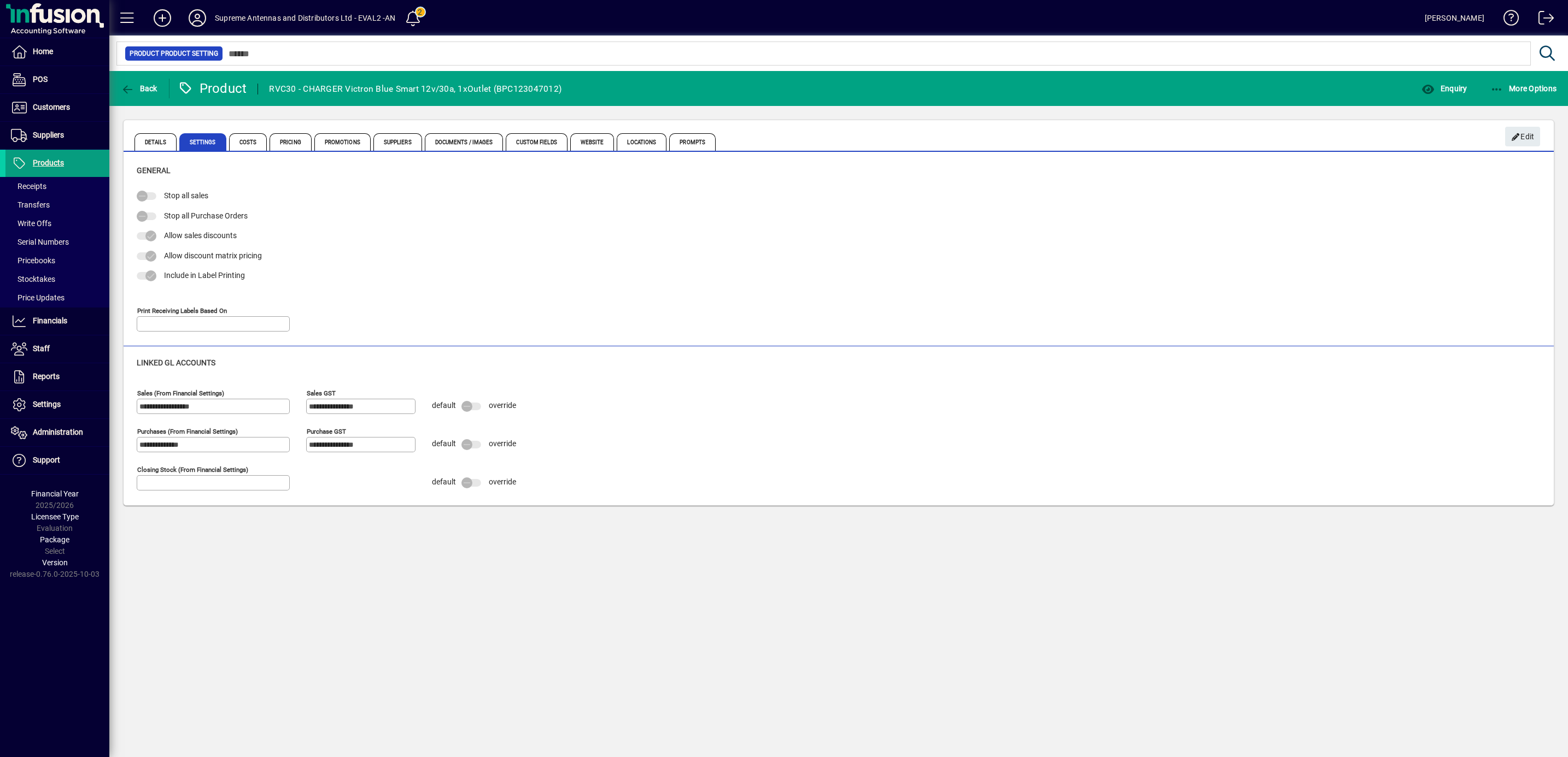
type input "**********"
click at [292, 141] on span "Pricing" at bounding box center [290, 142] width 42 height 17
